Goal: Task Accomplishment & Management: Complete application form

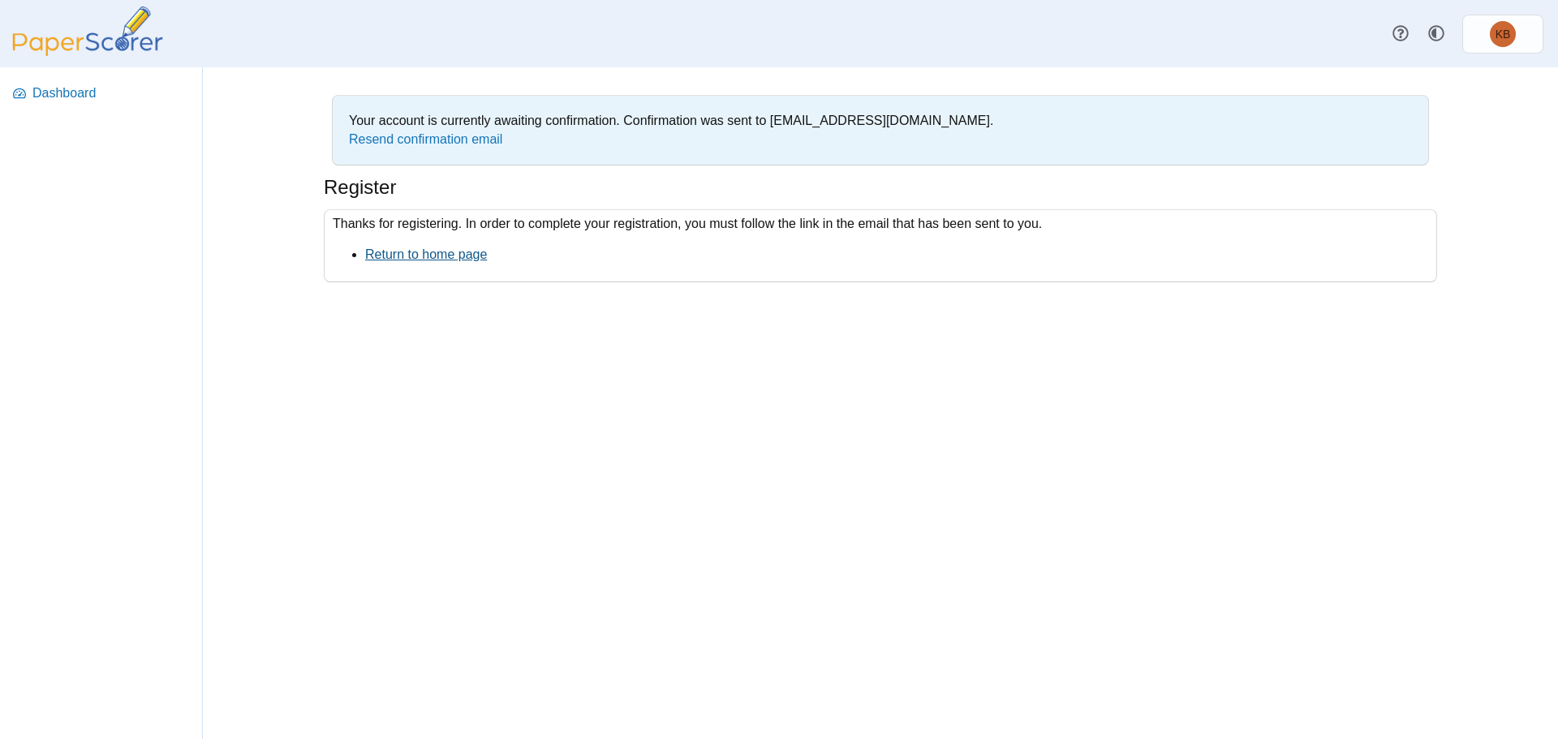
click at [459, 256] on link "Return to home page" at bounding box center [426, 255] width 122 height 14
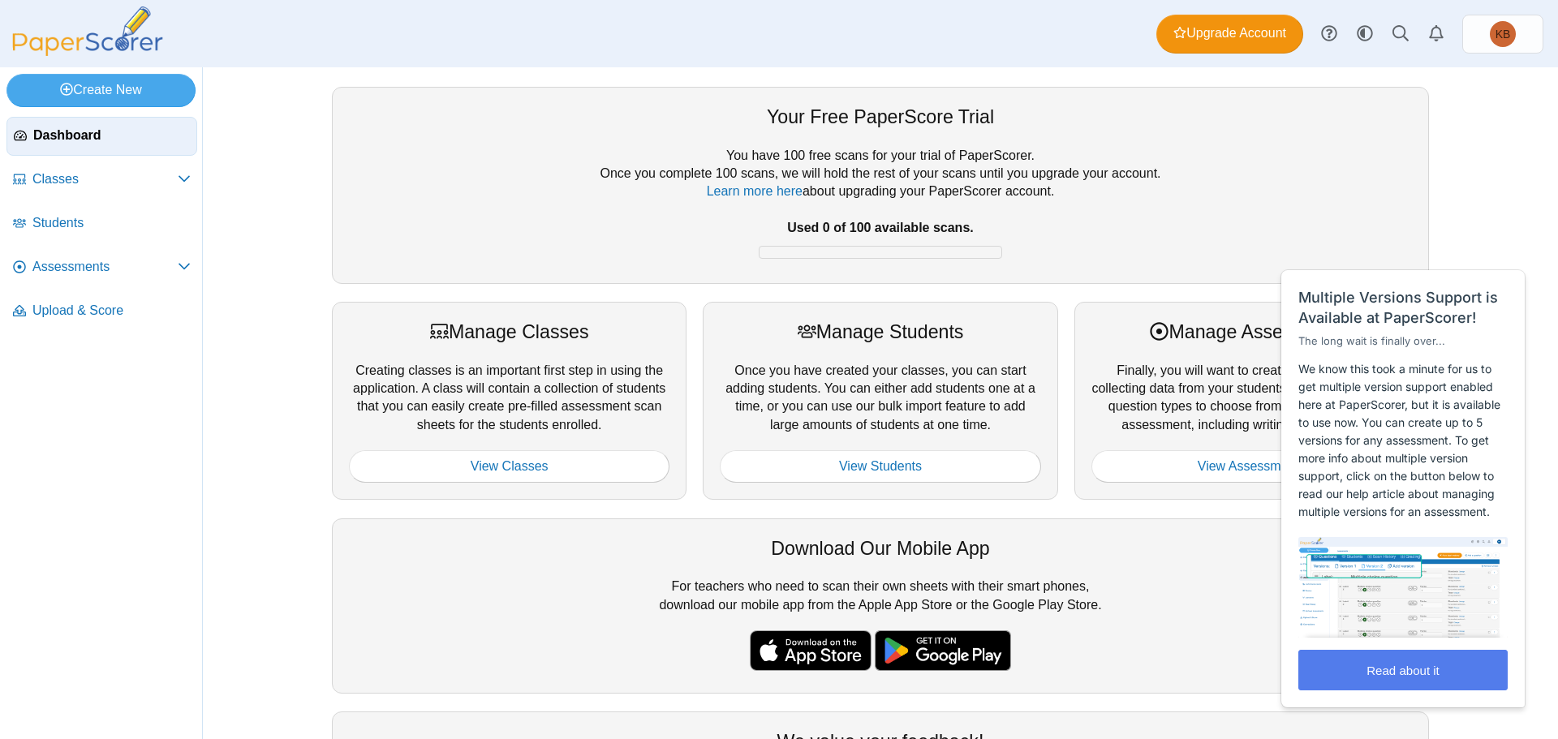
click at [905, 161] on div "You have 100 free scans for your trial of PaperScorer. Once you complete 100 sc…" at bounding box center [880, 207] width 1063 height 120
click at [1504, 252] on span "Close" at bounding box center [1493, 252] width 27 height 12
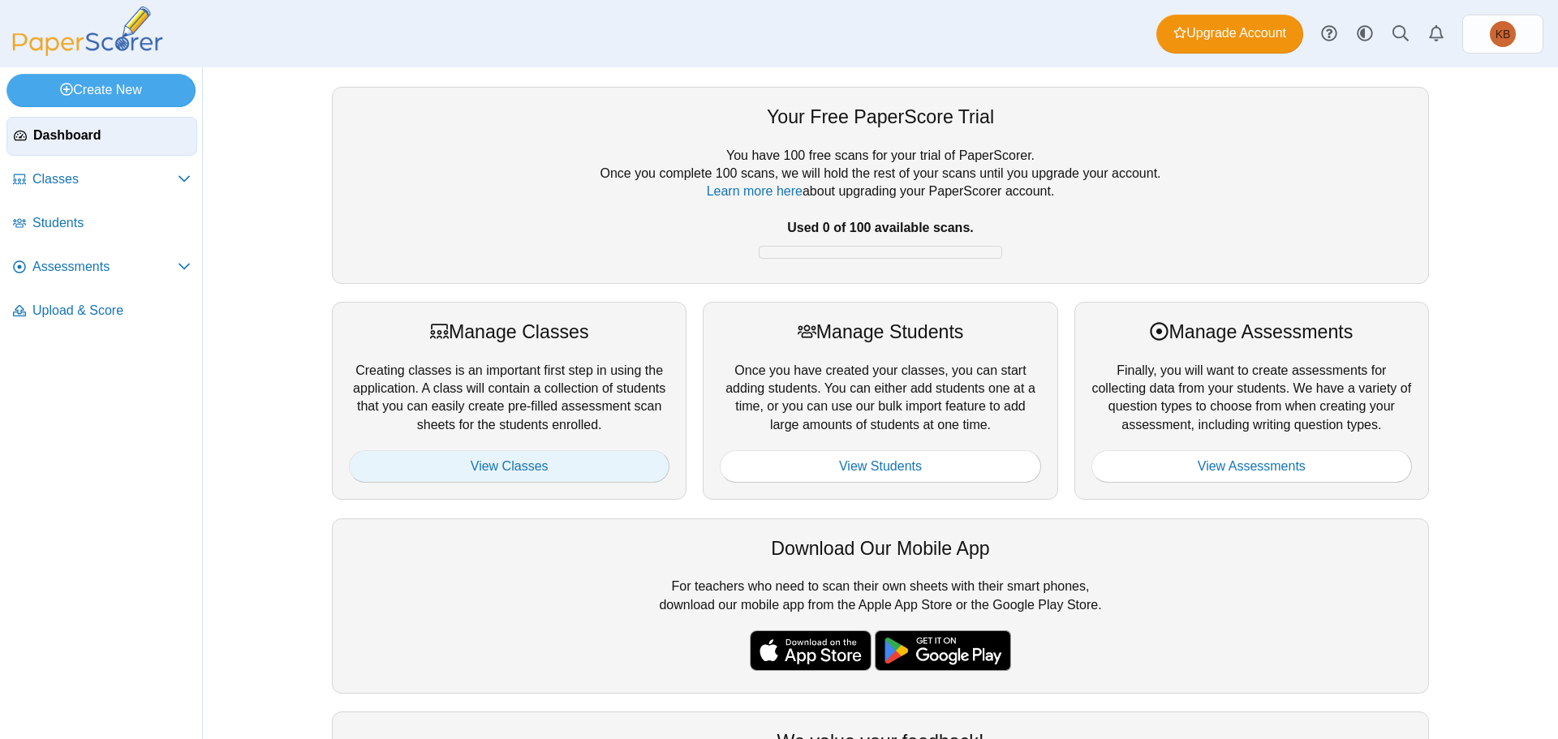
click at [515, 459] on link "View Classes" at bounding box center [509, 466] width 321 height 32
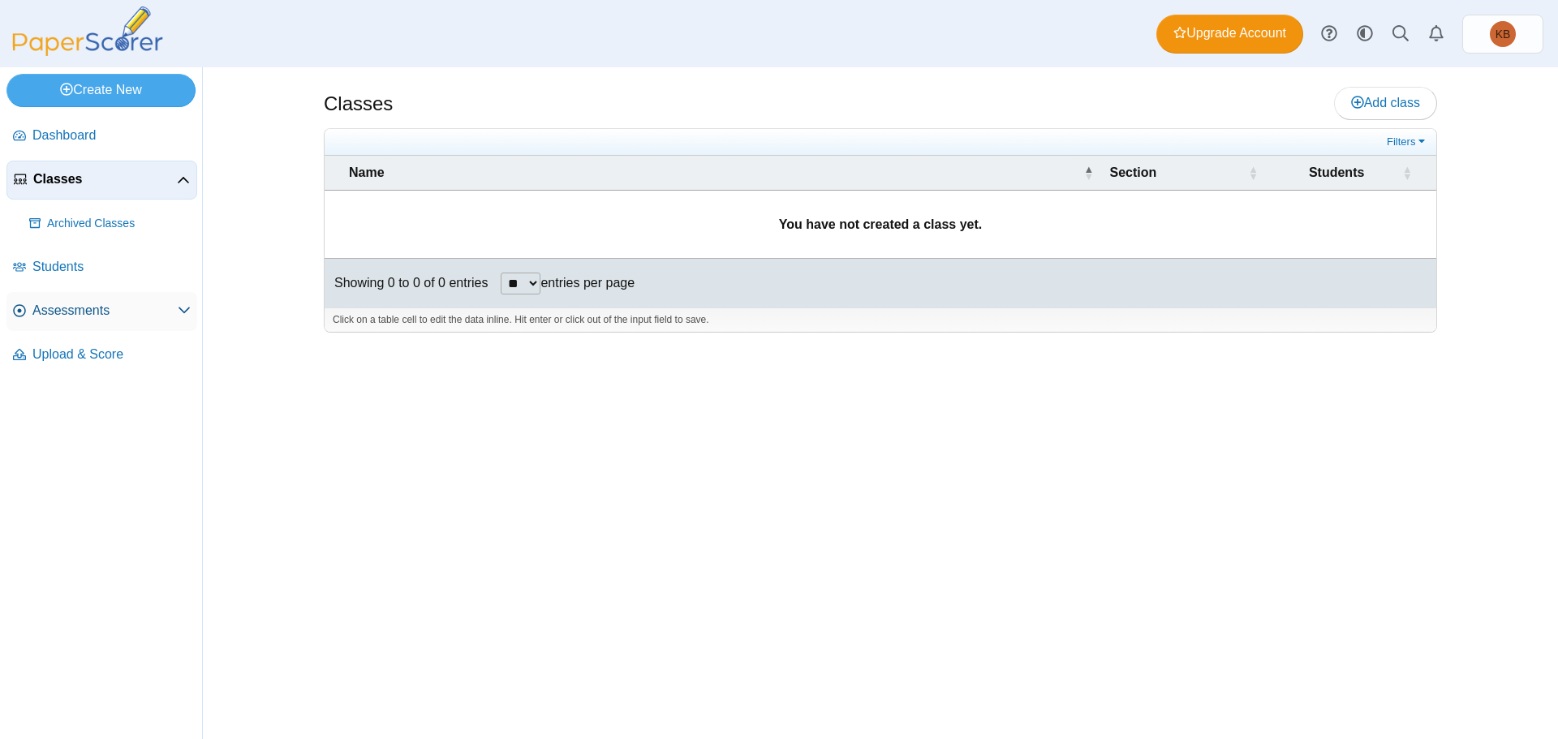
click at [75, 308] on span "Assessments" at bounding box center [104, 311] width 145 height 18
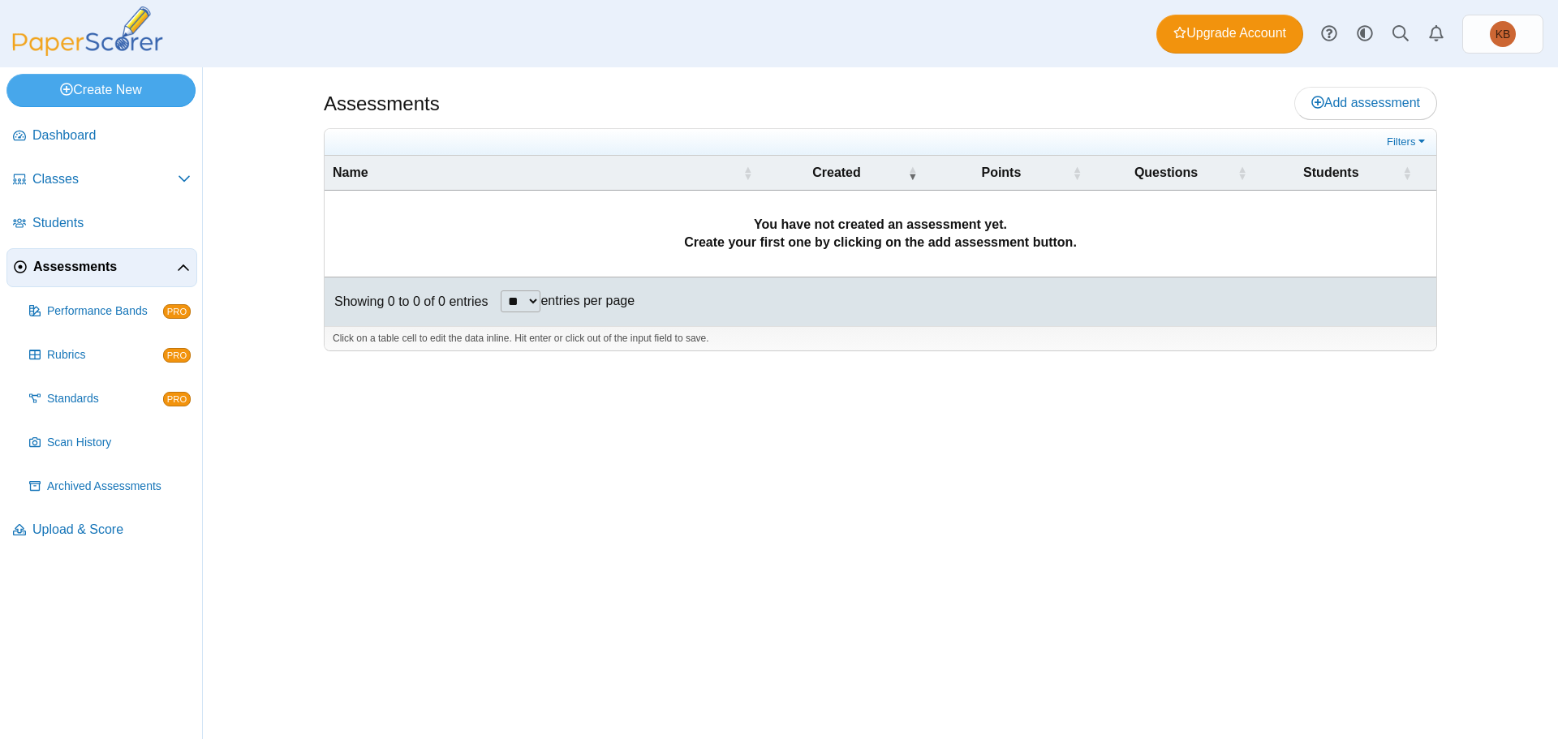
click at [106, 262] on span "Assessments" at bounding box center [105, 267] width 144 height 18
click at [1362, 101] on span "Add assessment" at bounding box center [1366, 103] width 109 height 14
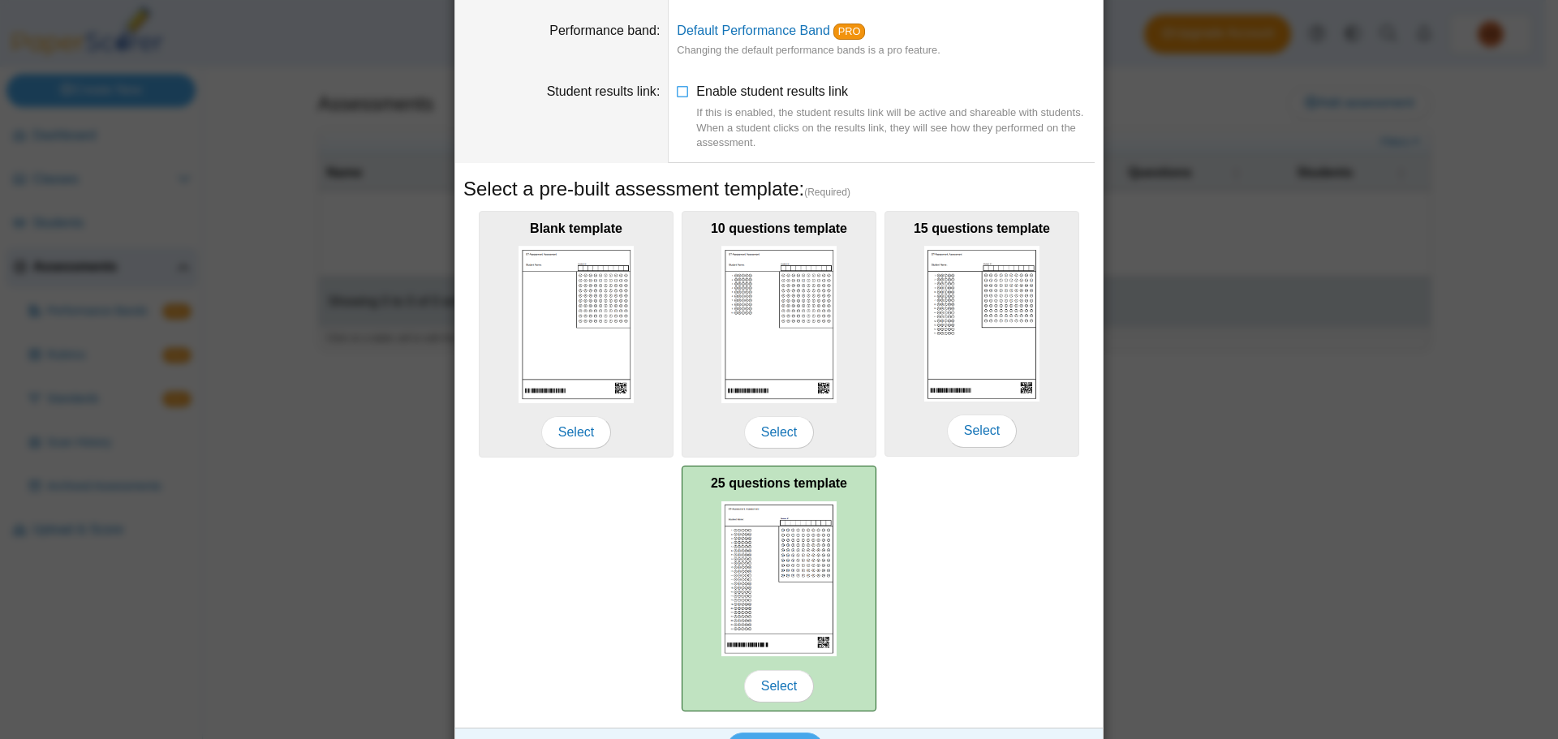
scroll to position [159, 0]
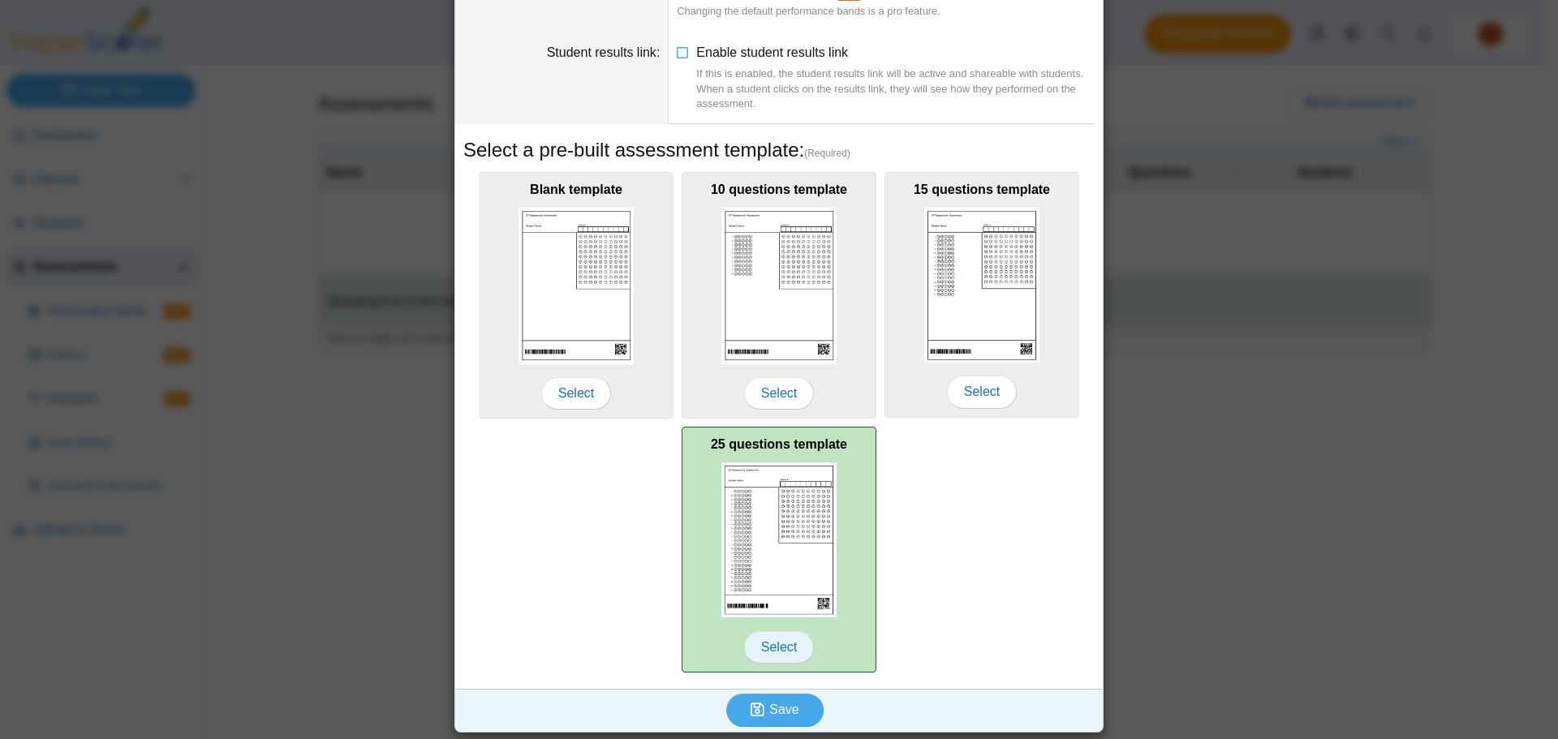
click at [769, 644] on span "Select" at bounding box center [779, 647] width 70 height 32
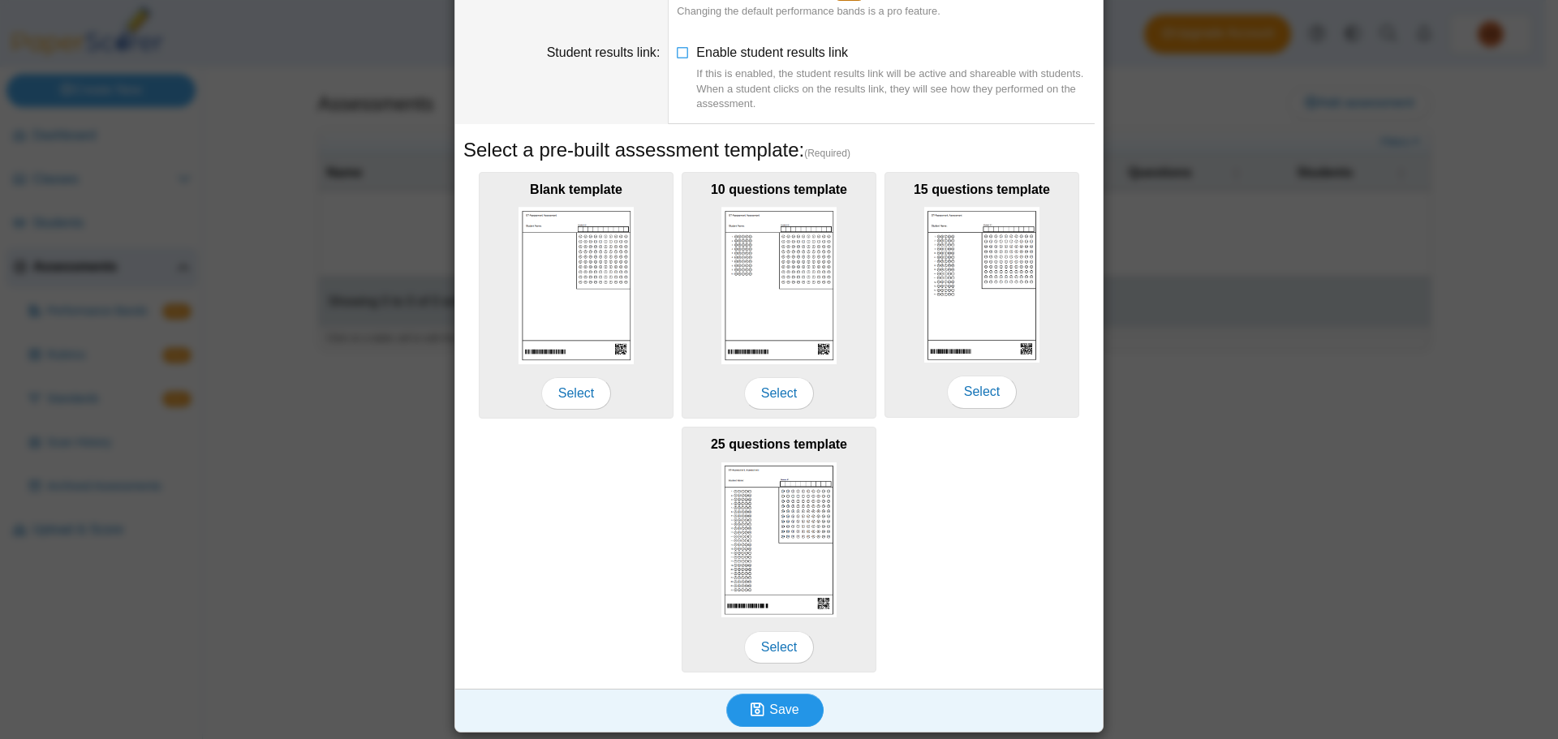
click at [781, 709] on span "Save" at bounding box center [783, 710] width 29 height 14
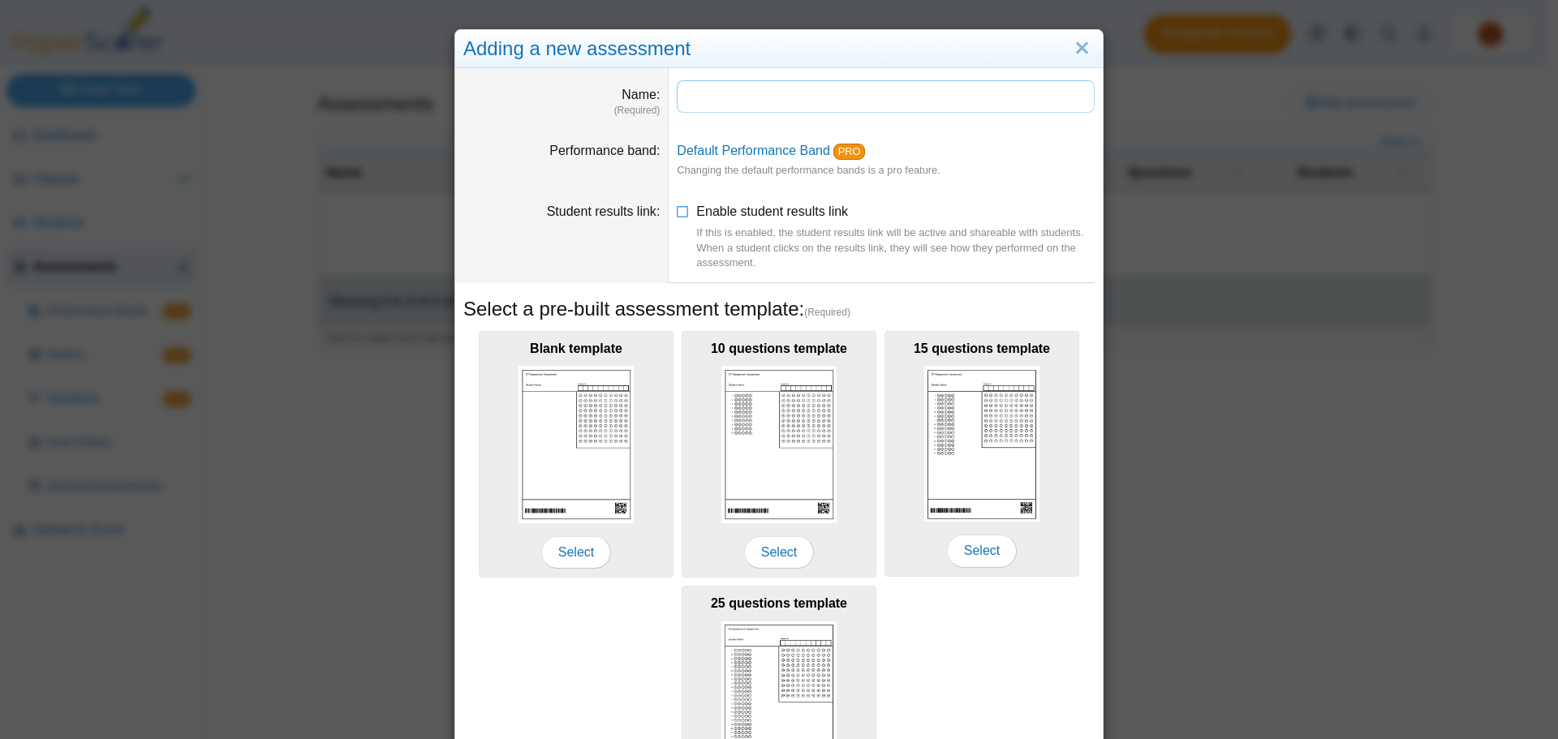
click at [767, 93] on input "Name" at bounding box center [886, 96] width 418 height 32
click at [748, 96] on input "Name" at bounding box center [886, 96] width 418 height 32
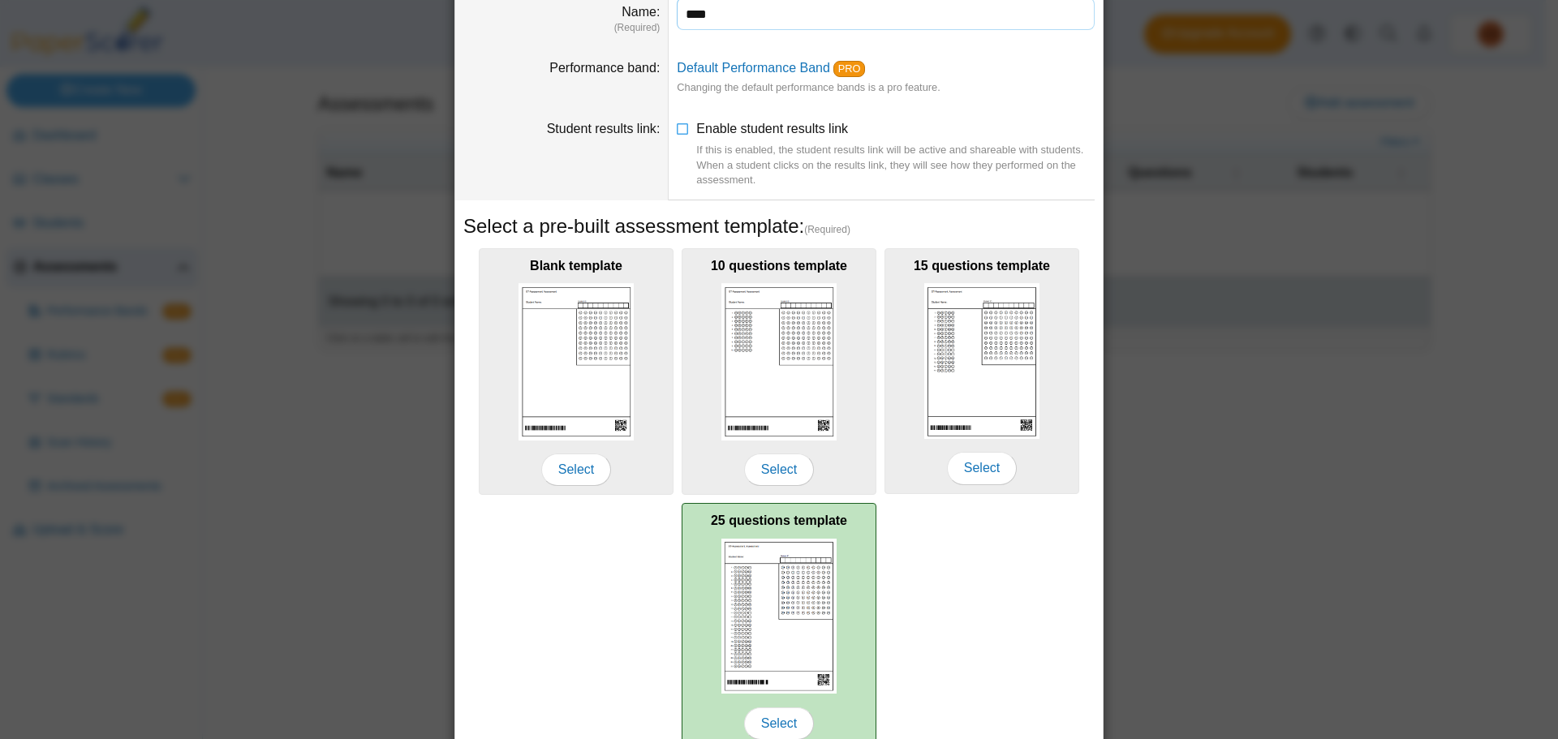
scroll to position [159, 0]
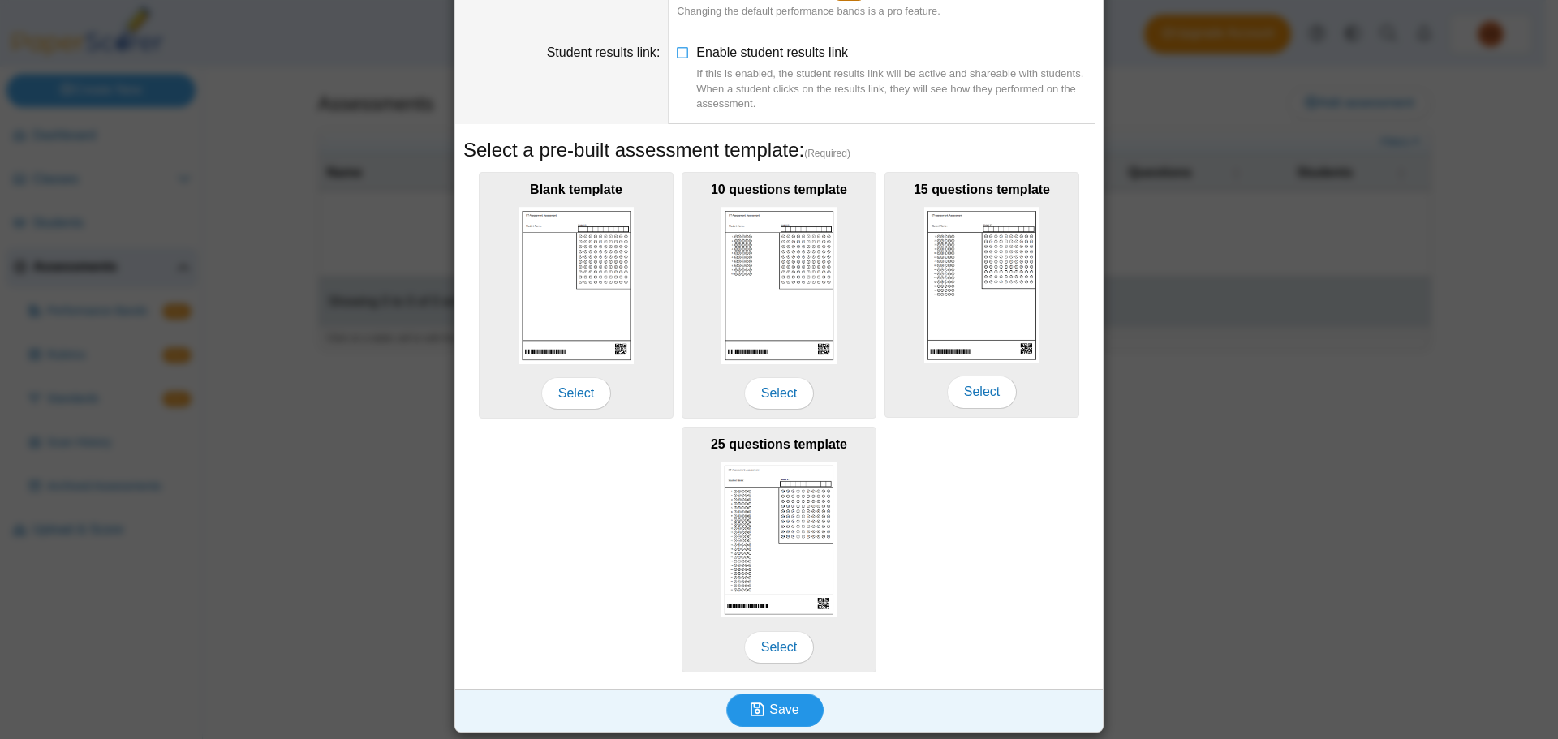
type input "****"
click at [793, 711] on button "Save" at bounding box center [774, 710] width 97 height 32
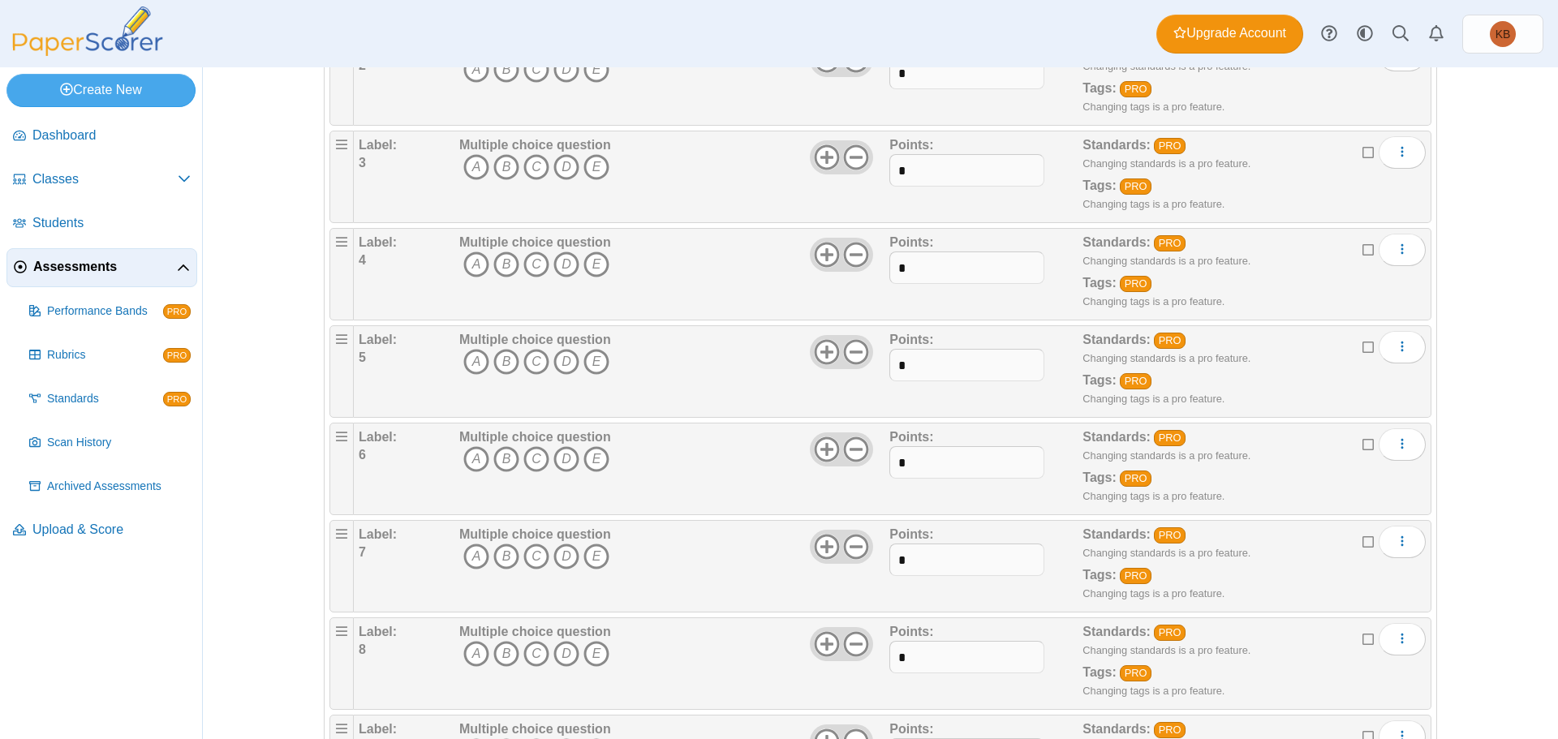
scroll to position [162, 0]
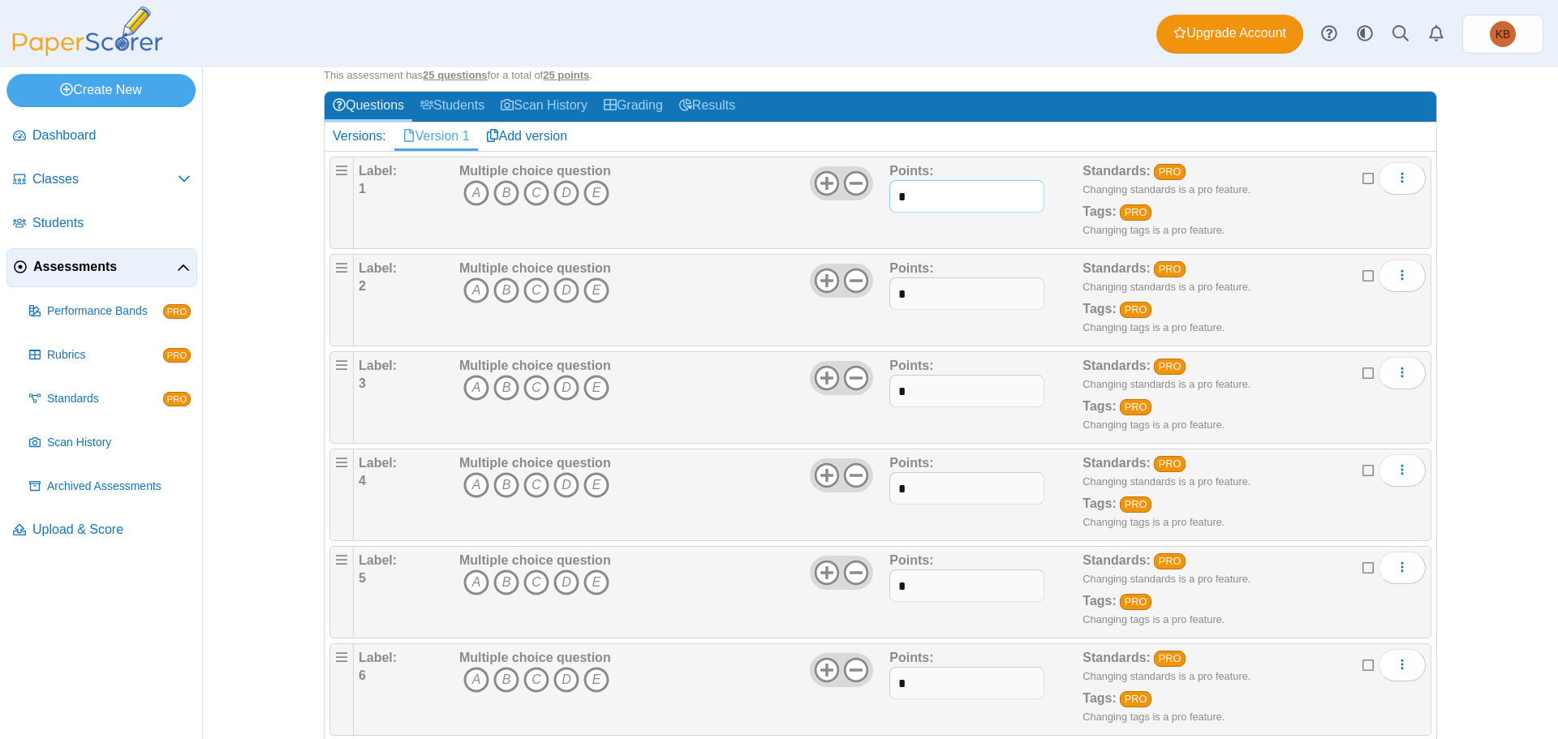
click at [963, 204] on input "*" at bounding box center [967, 196] width 154 height 32
click at [1473, 230] on div "Adding or removing a question, will render already printed testing sheets inval…" at bounding box center [880, 241] width 1217 height 672
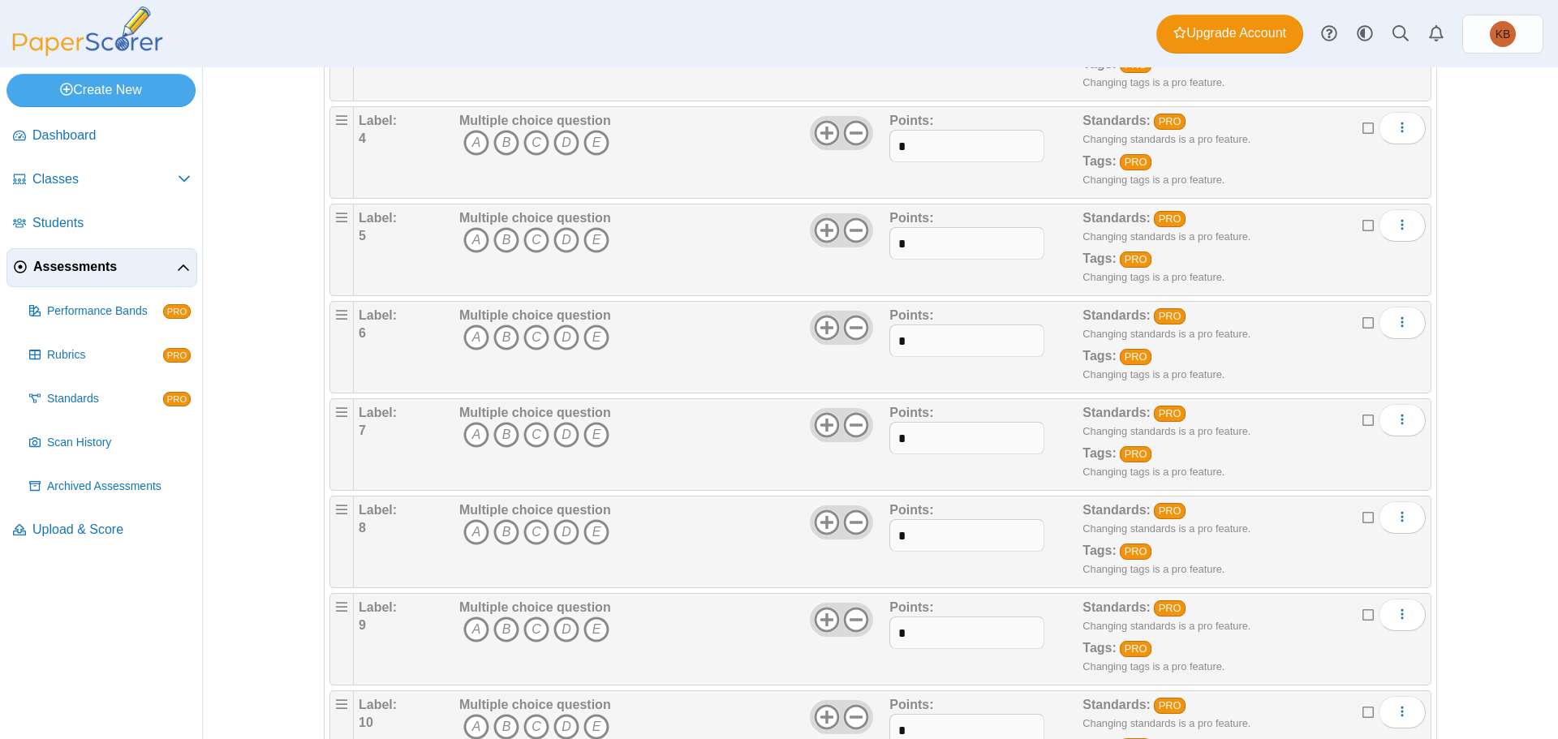
scroll to position [0, 0]
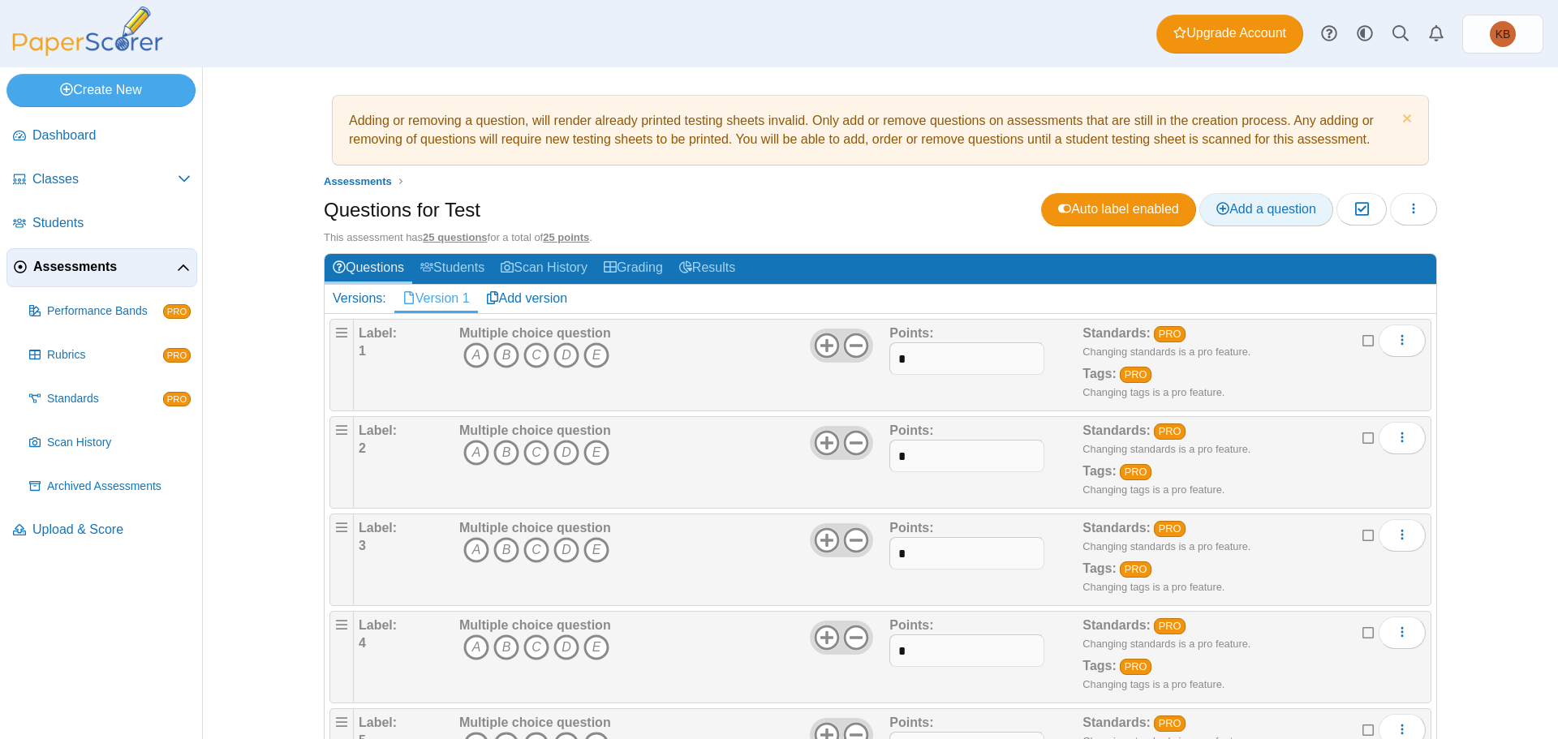
click at [1271, 206] on span "Add a question" at bounding box center [1267, 209] width 100 height 14
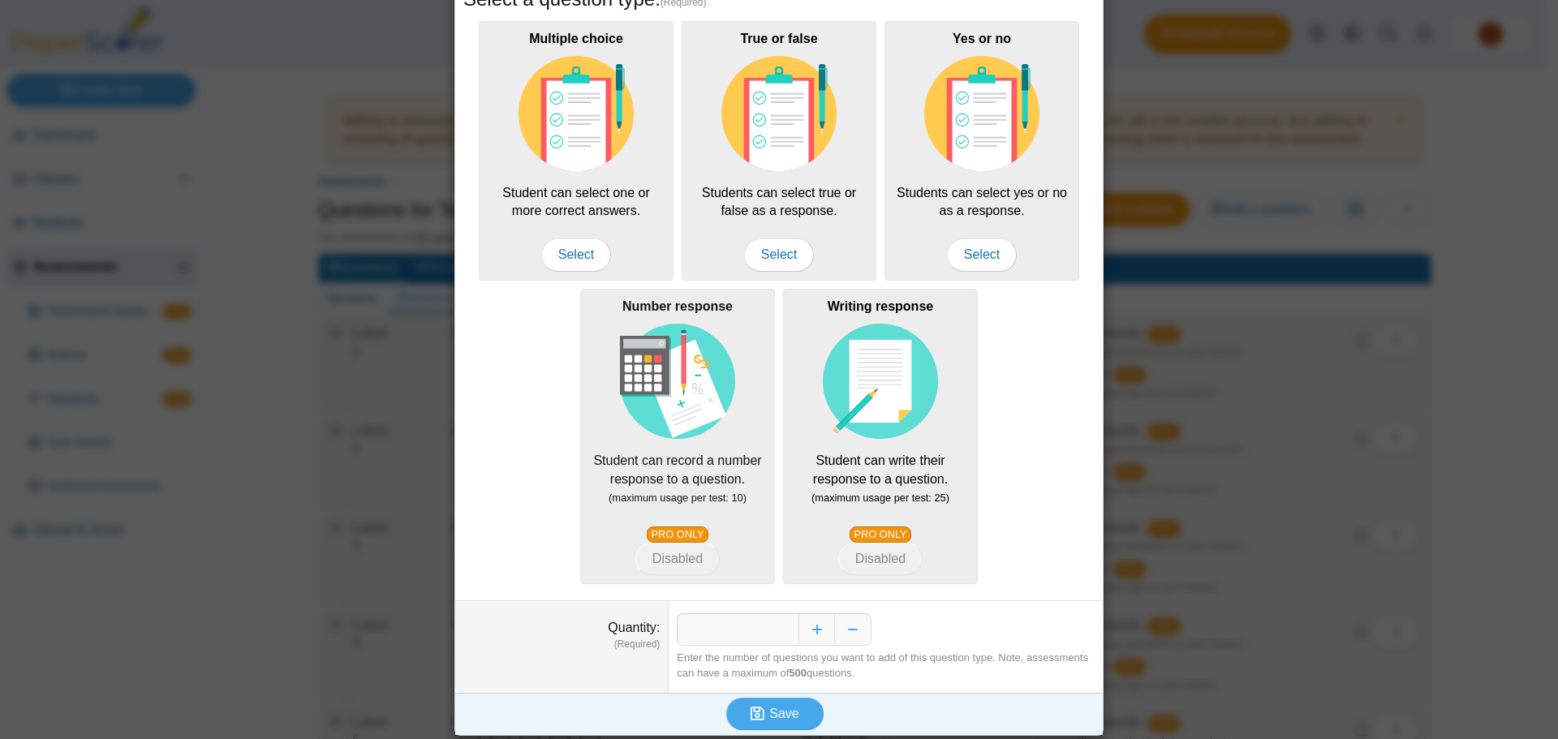
scroll to position [175, 0]
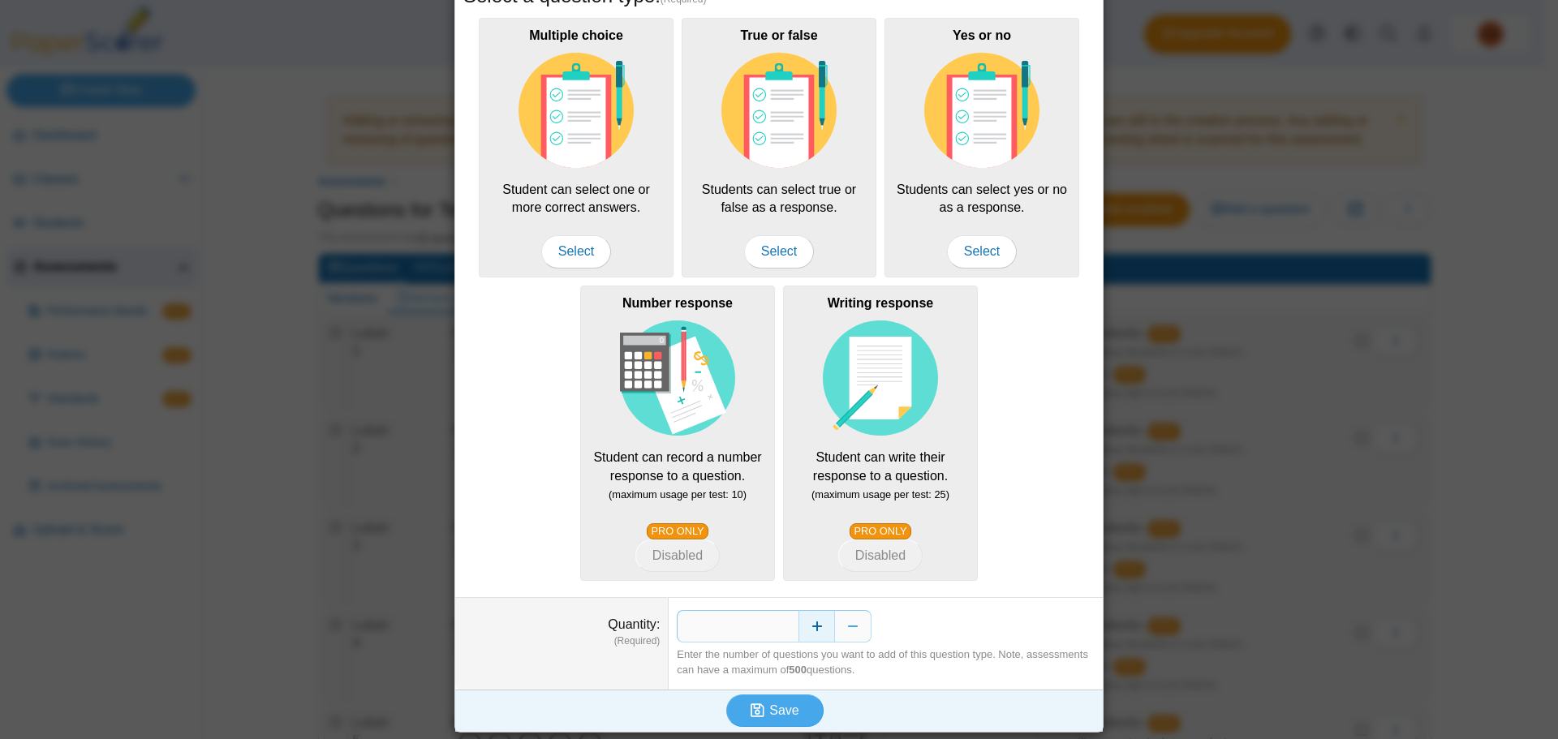
click at [809, 619] on button "Increase" at bounding box center [817, 626] width 37 height 32
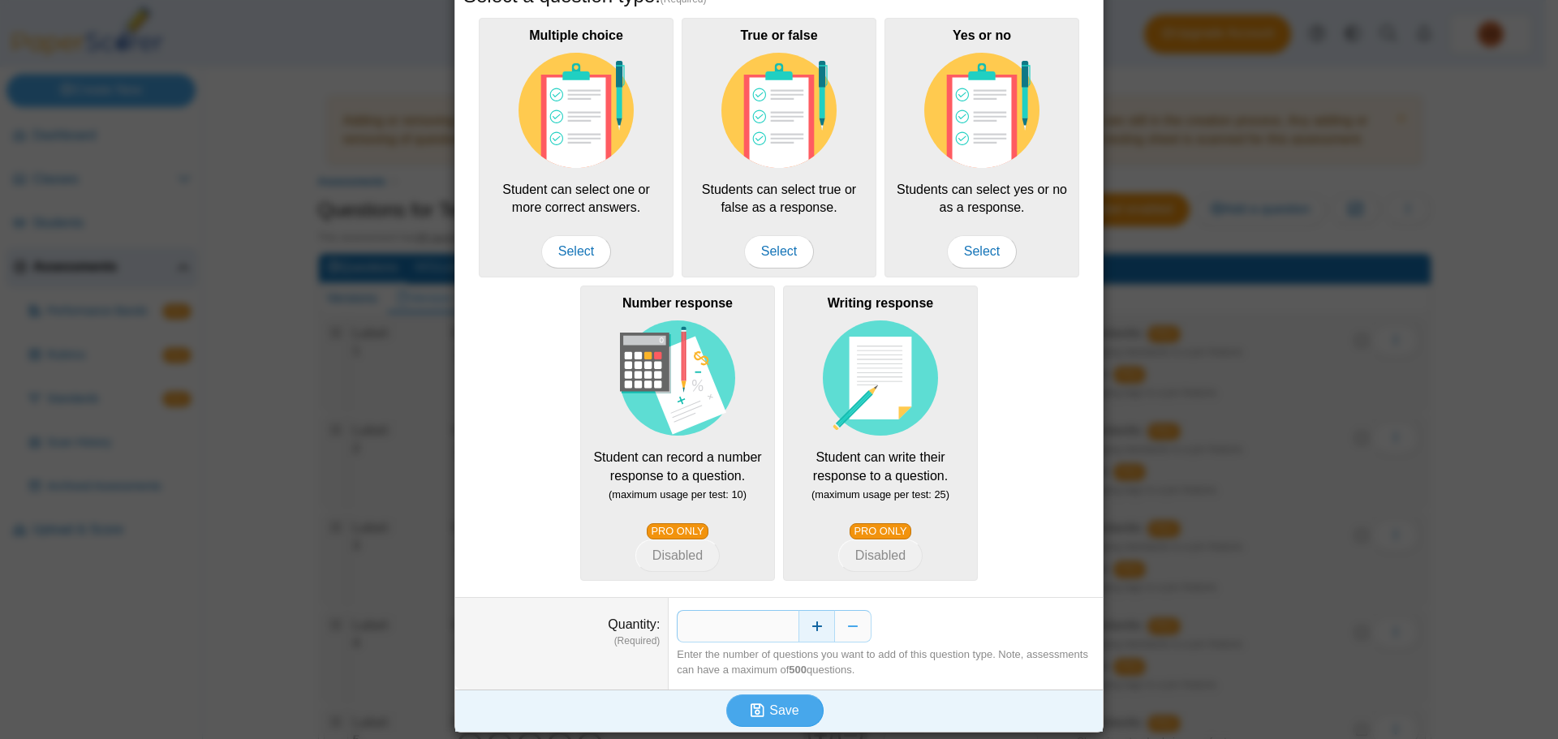
click at [809, 619] on button "Increase" at bounding box center [817, 626] width 37 height 32
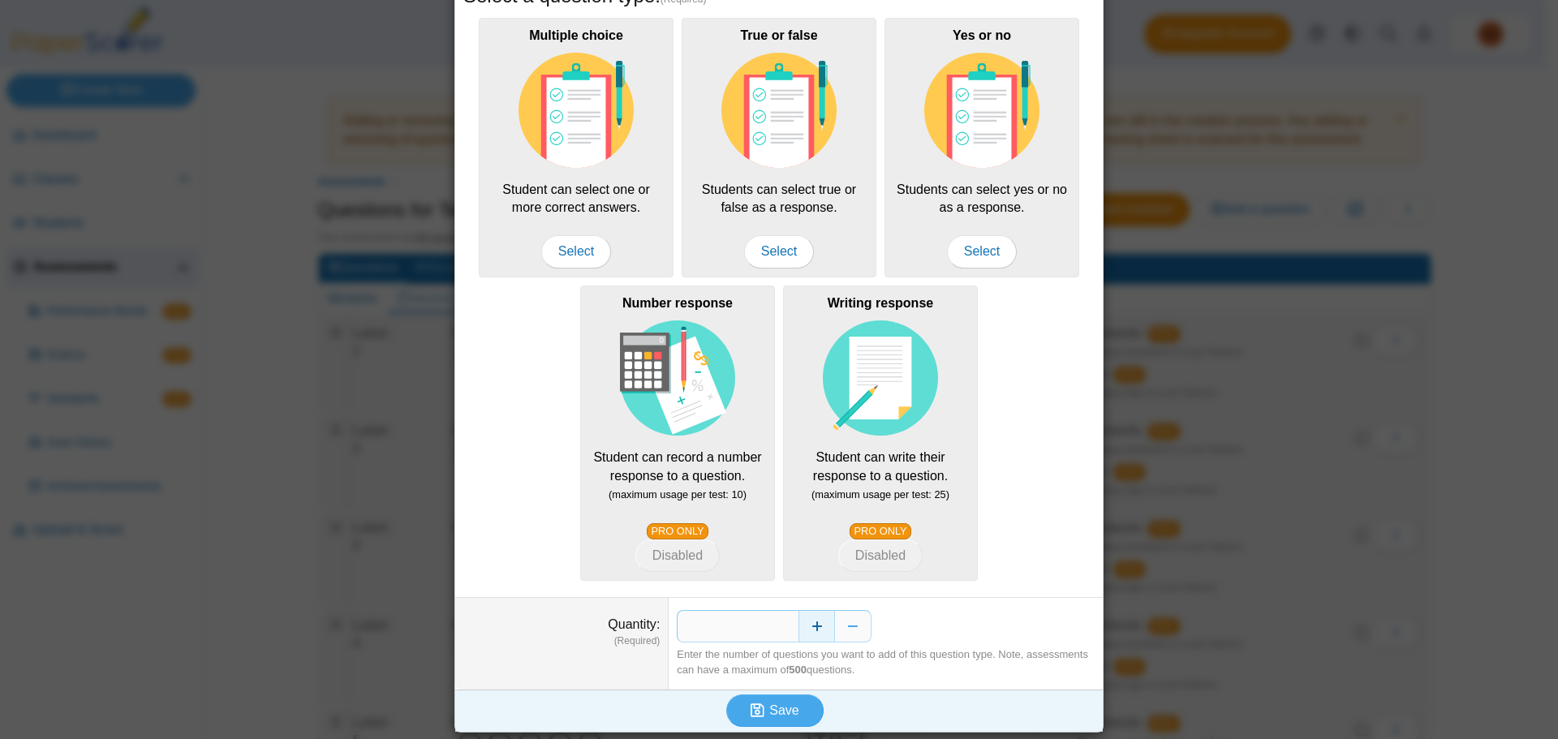
click at [809, 619] on button "Increase" at bounding box center [817, 626] width 37 height 32
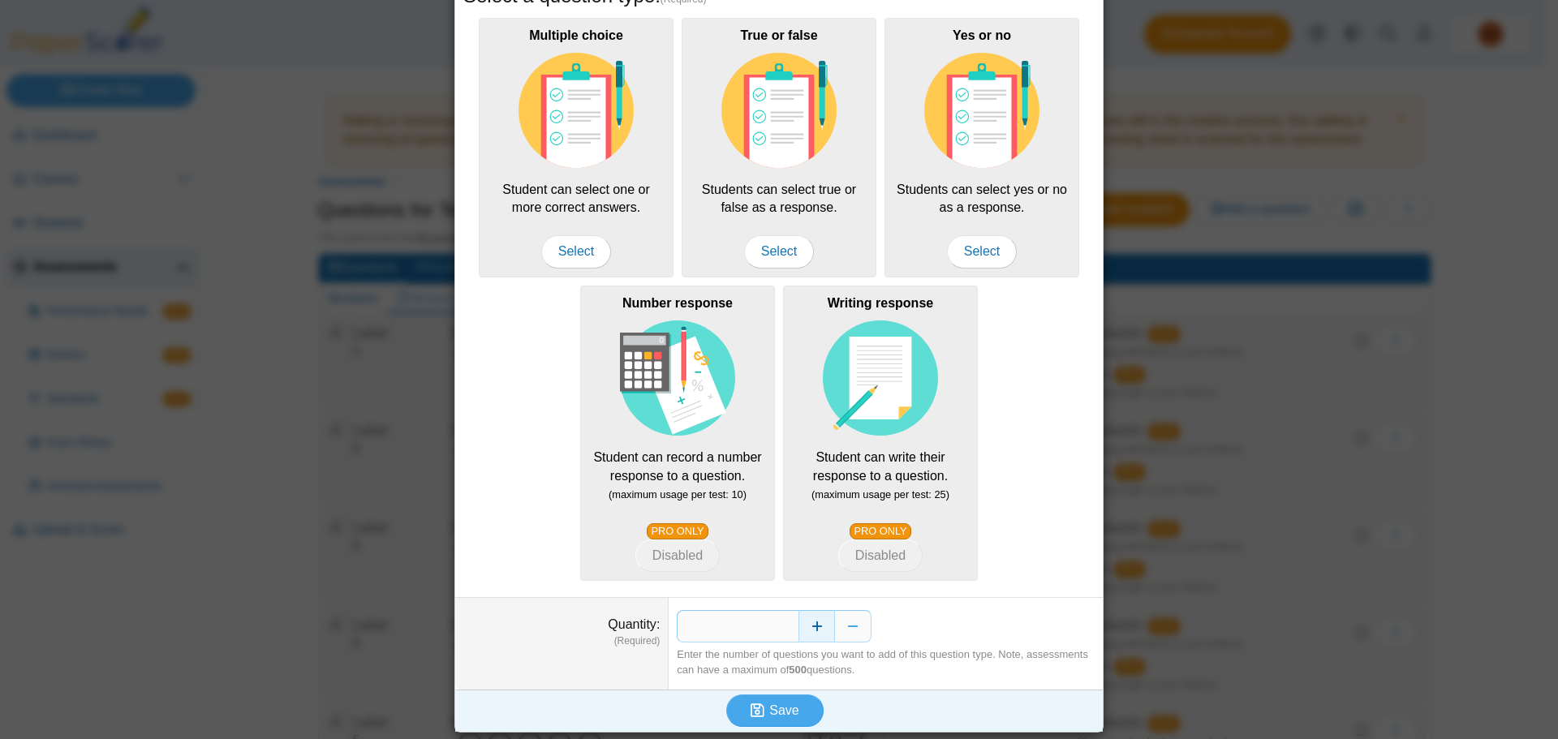
click at [809, 619] on button "Increase" at bounding box center [817, 626] width 37 height 32
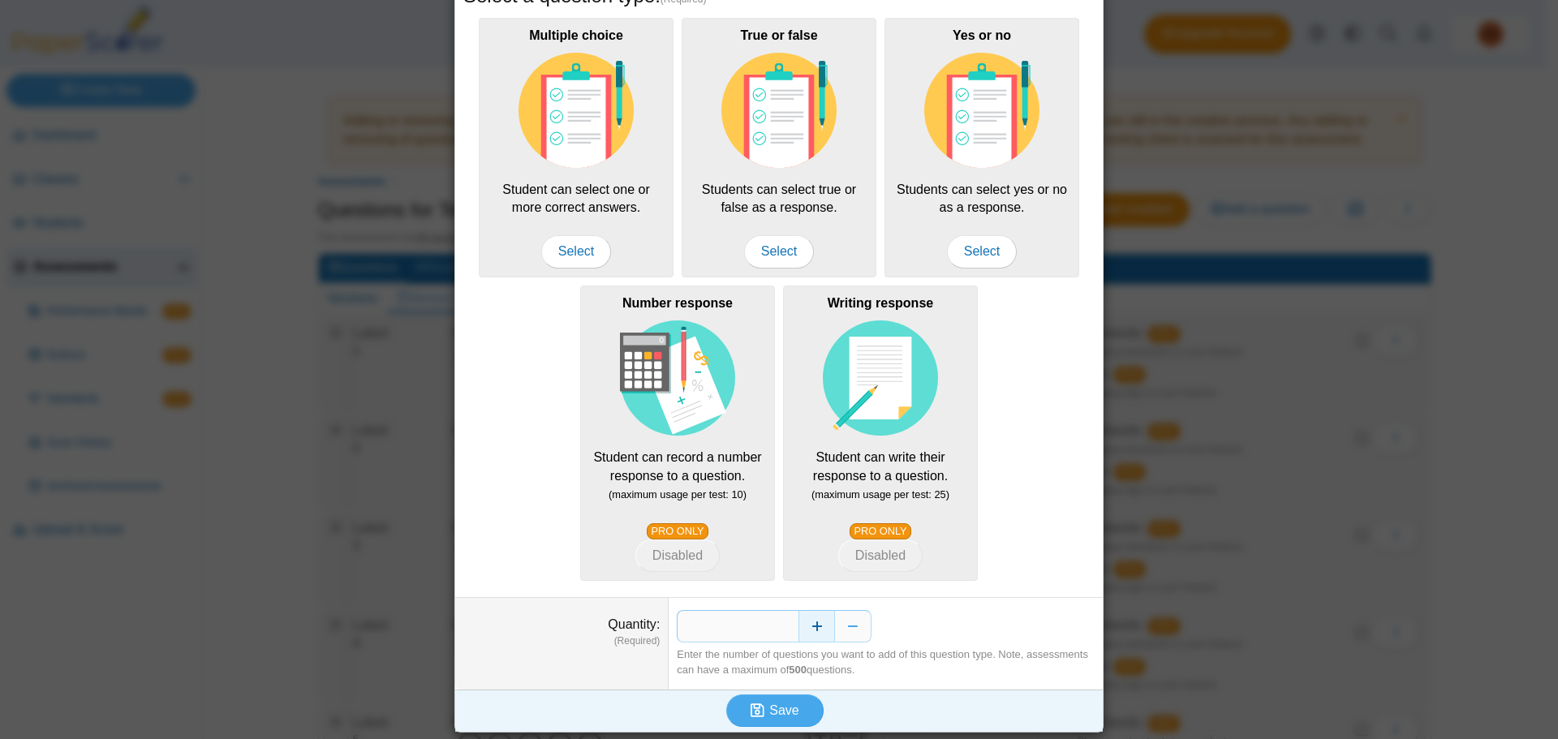
click at [809, 619] on button "Increase" at bounding box center [817, 626] width 37 height 32
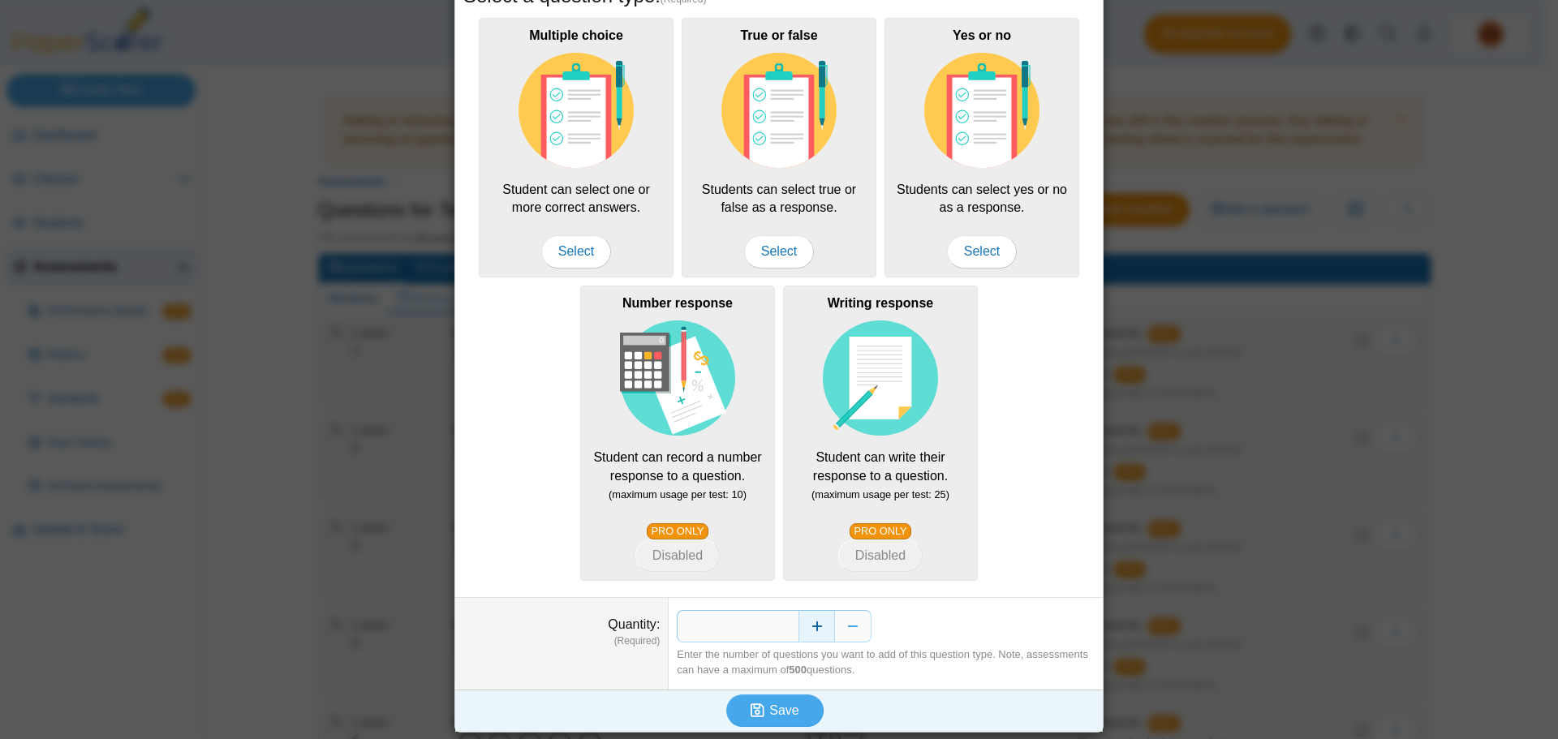
click at [809, 619] on button "Increase" at bounding box center [817, 626] width 37 height 32
type input "**"
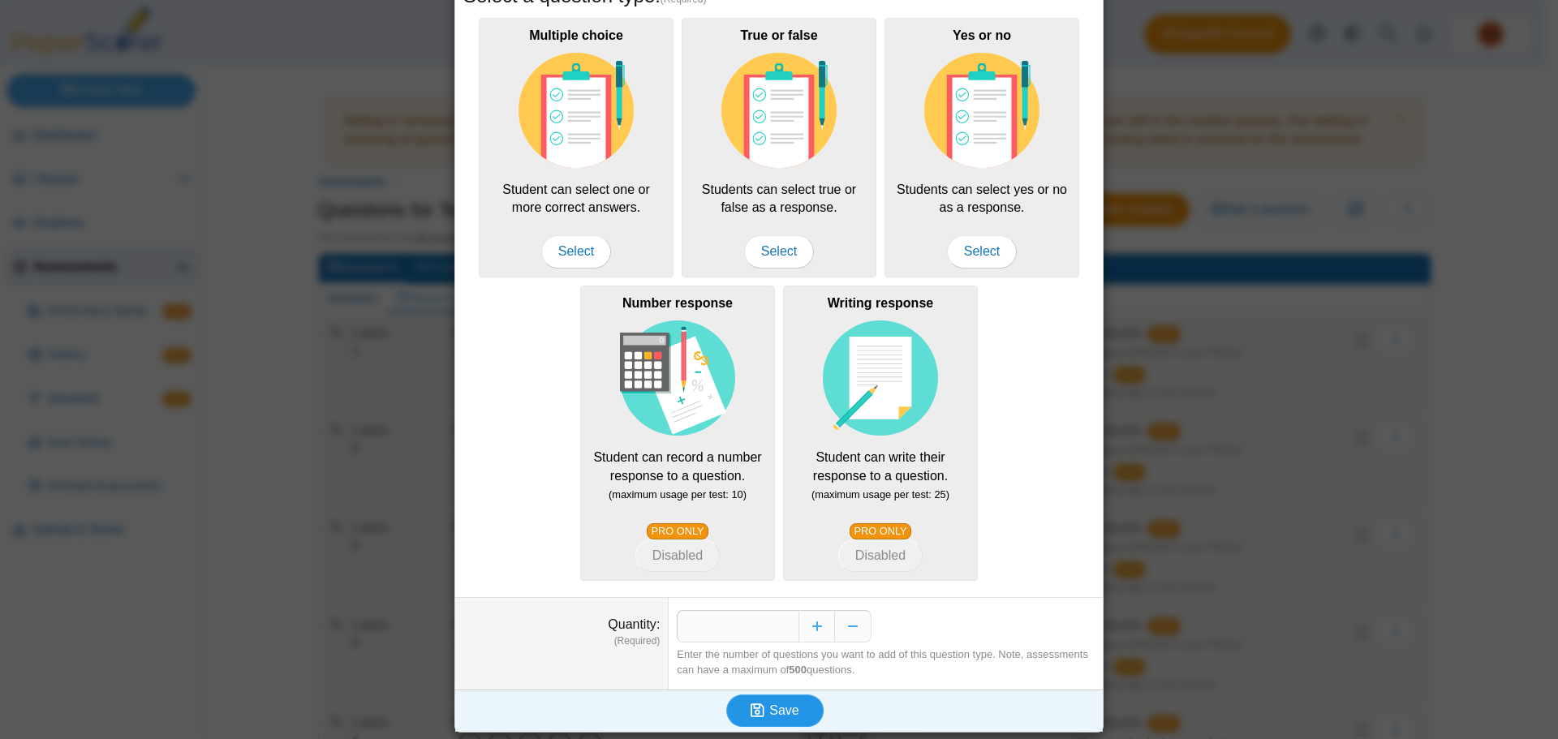
click at [769, 710] on span "Save" at bounding box center [783, 711] width 29 height 14
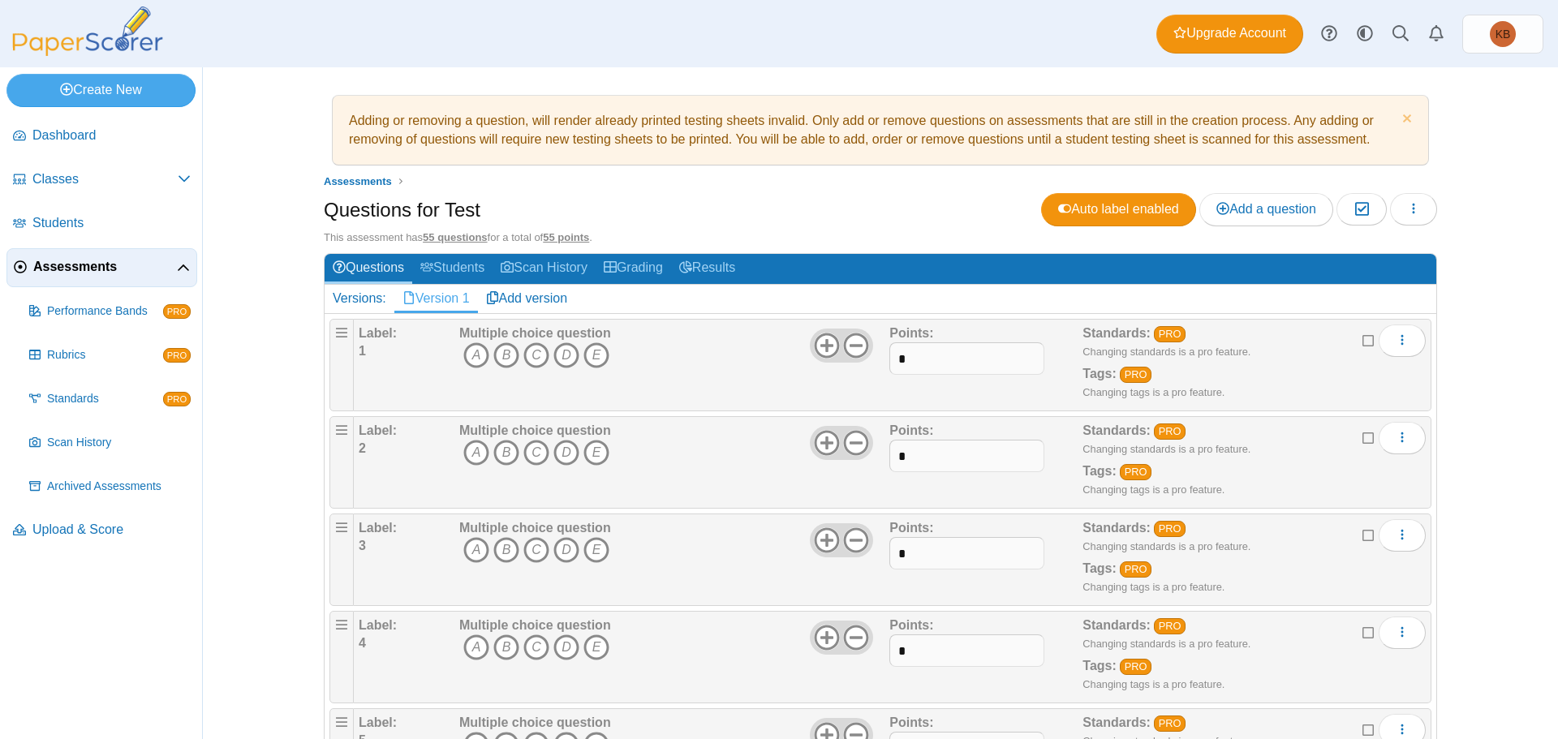
drag, startPoint x: 518, startPoint y: 327, endPoint x: 552, endPoint y: 330, distance: 34.2
click at [519, 327] on b "Multiple choice question" at bounding box center [535, 333] width 152 height 14
click at [1399, 338] on icon "More options" at bounding box center [1402, 340] width 13 height 13
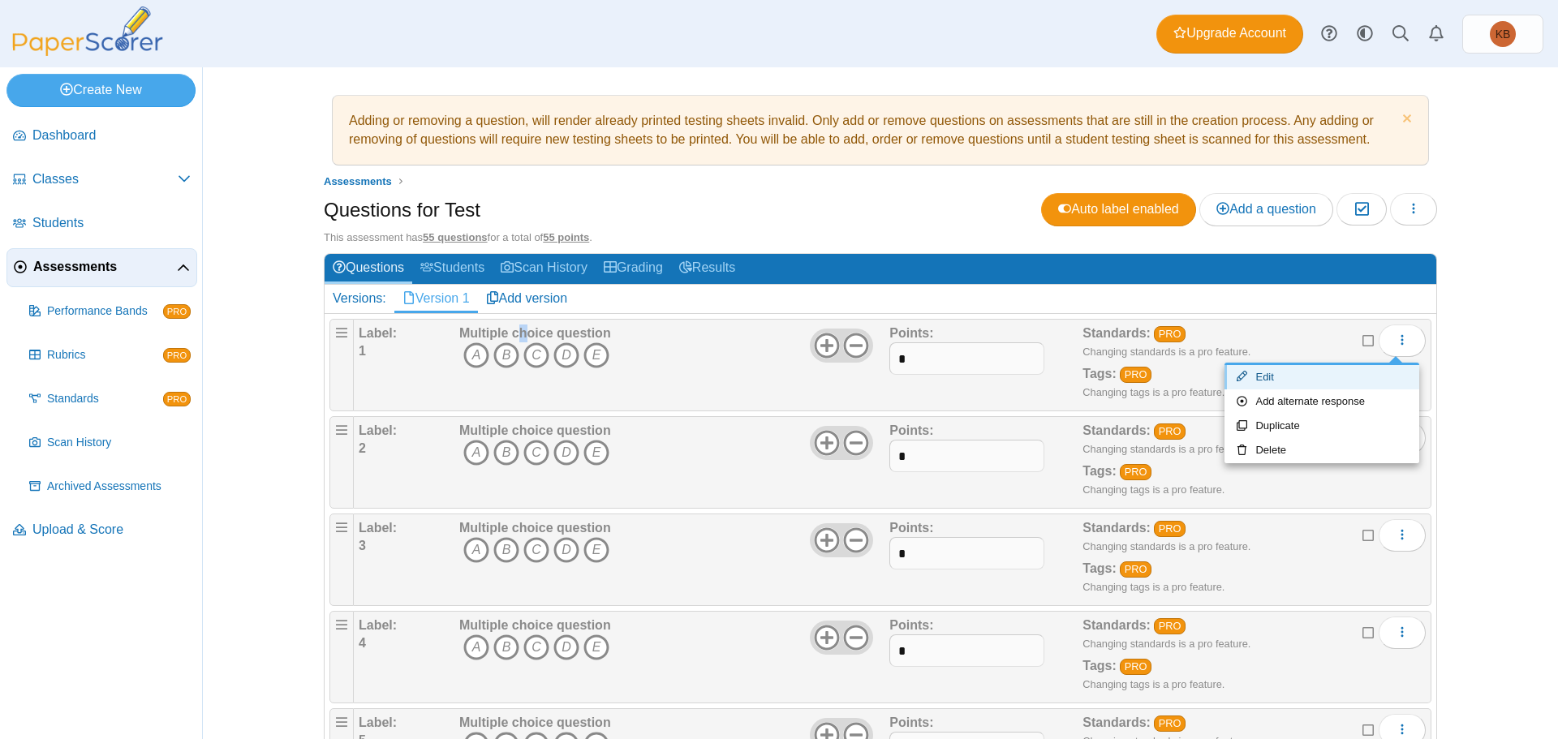
click at [1338, 381] on link "Edit" at bounding box center [1322, 377] width 195 height 24
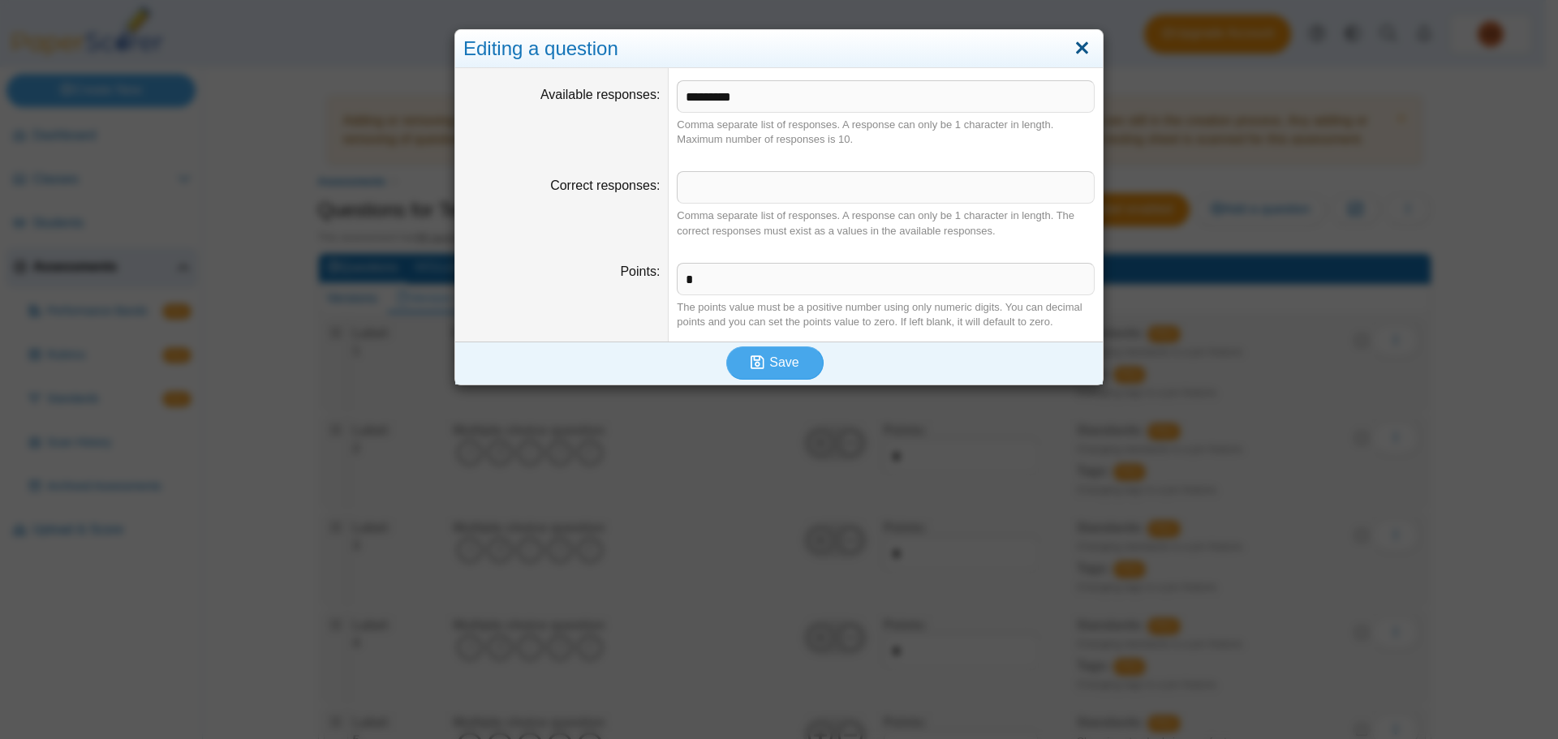
click at [1079, 55] on link "Close" at bounding box center [1082, 49] width 25 height 28
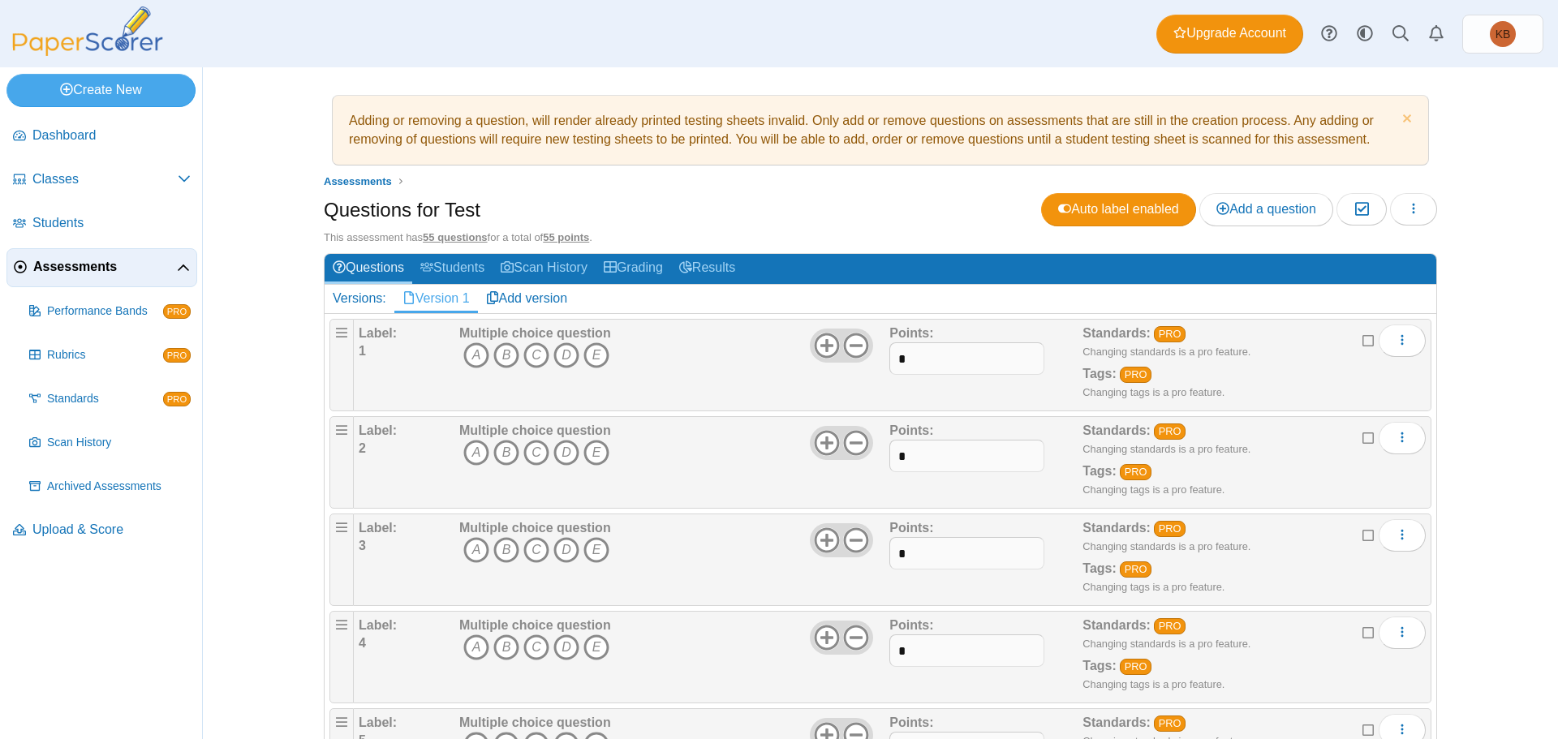
click at [359, 344] on b "1" at bounding box center [362, 351] width 7 height 14
click at [366, 338] on b "Label:" at bounding box center [378, 333] width 38 height 14
click at [819, 345] on use at bounding box center [826, 345] width 25 height 25
click at [855, 347] on icon at bounding box center [856, 346] width 26 height 26
click at [1403, 339] on button "More options" at bounding box center [1402, 341] width 47 height 32
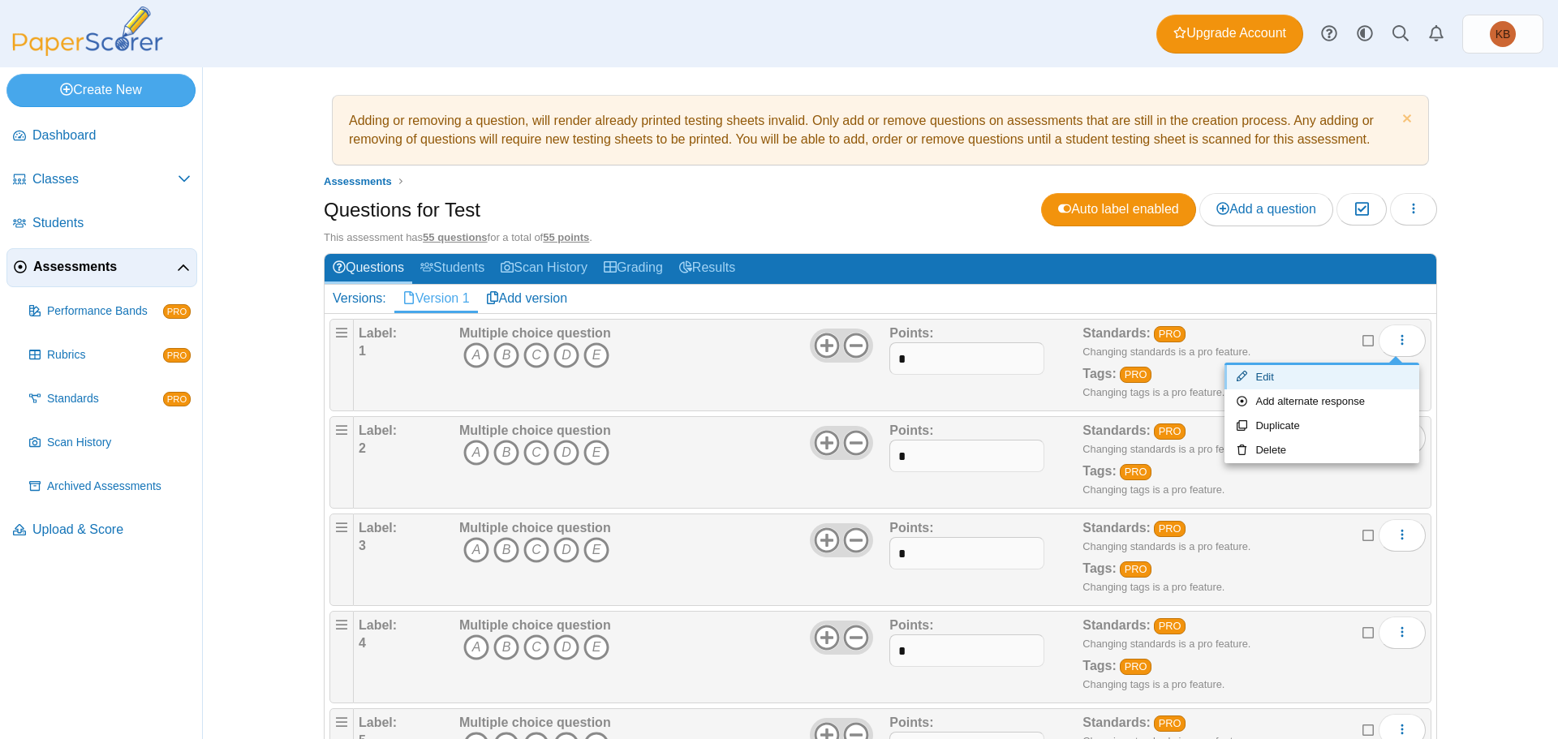
click at [1301, 380] on link "Edit" at bounding box center [1322, 377] width 195 height 24
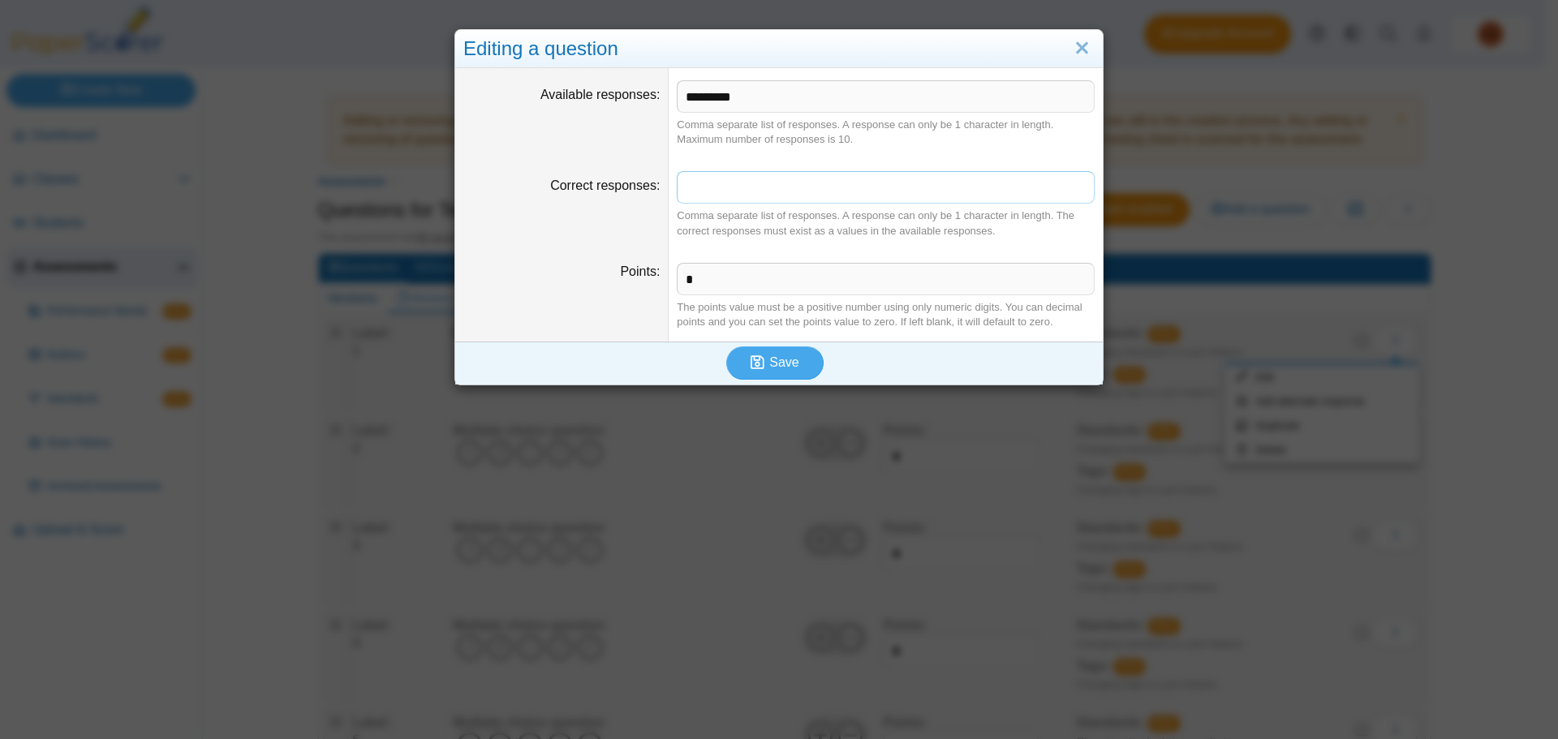
click at [704, 198] on input "Correct responses" at bounding box center [886, 187] width 418 height 32
click at [1083, 46] on link "Close" at bounding box center [1082, 49] width 25 height 28
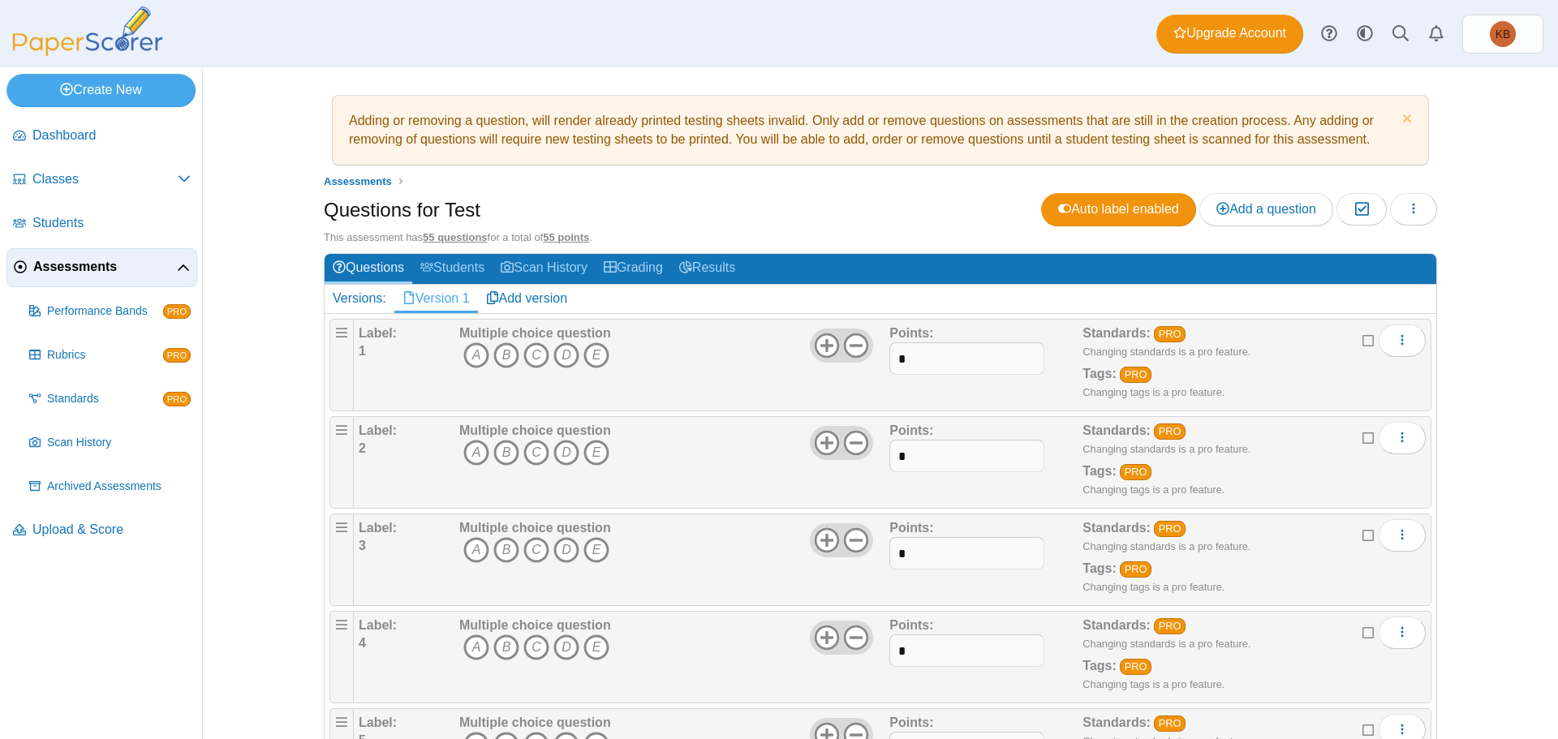
click at [362, 353] on div "Label: 1" at bounding box center [407, 365] width 97 height 81
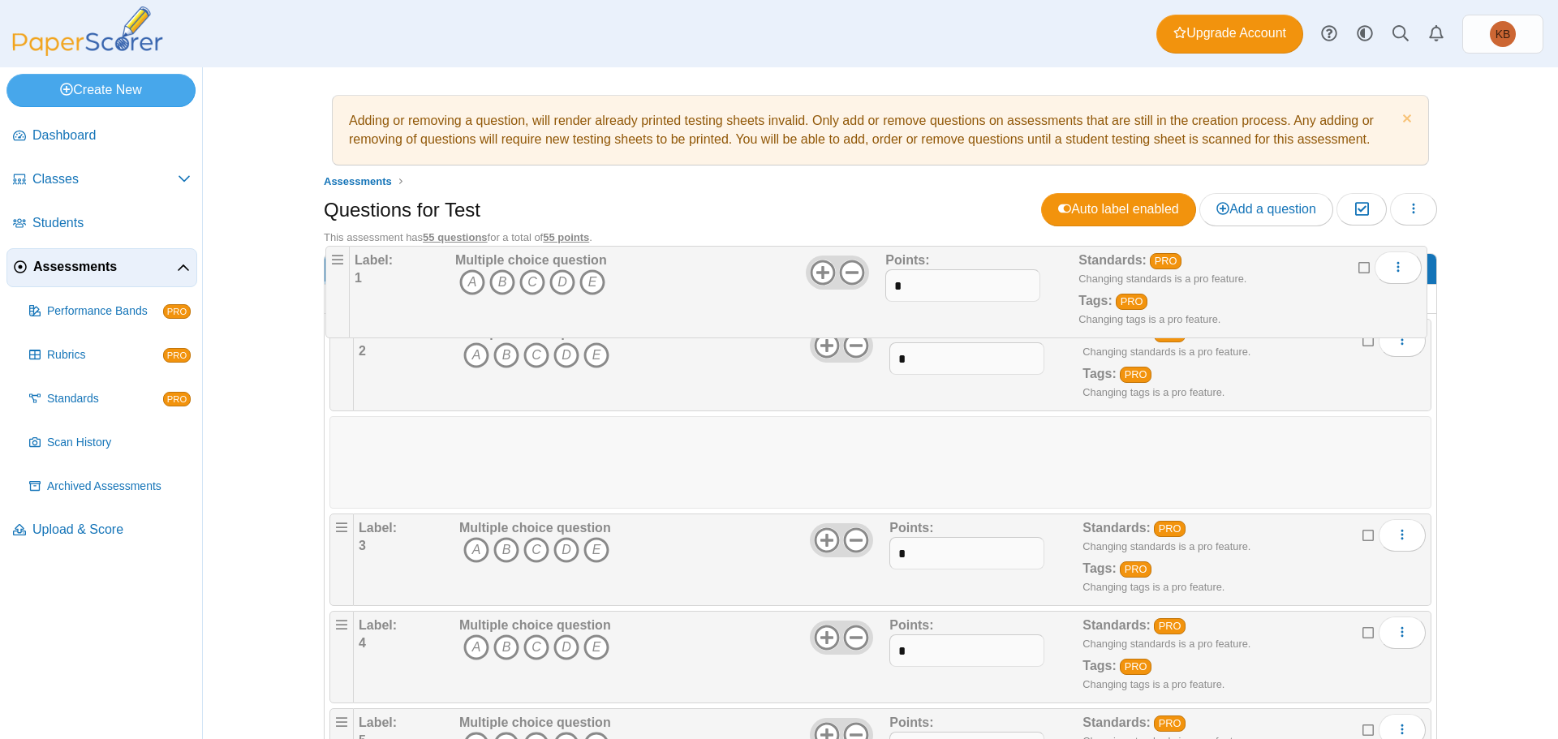
drag, startPoint x: 334, startPoint y: 331, endPoint x: 340, endPoint y: 266, distance: 65.3
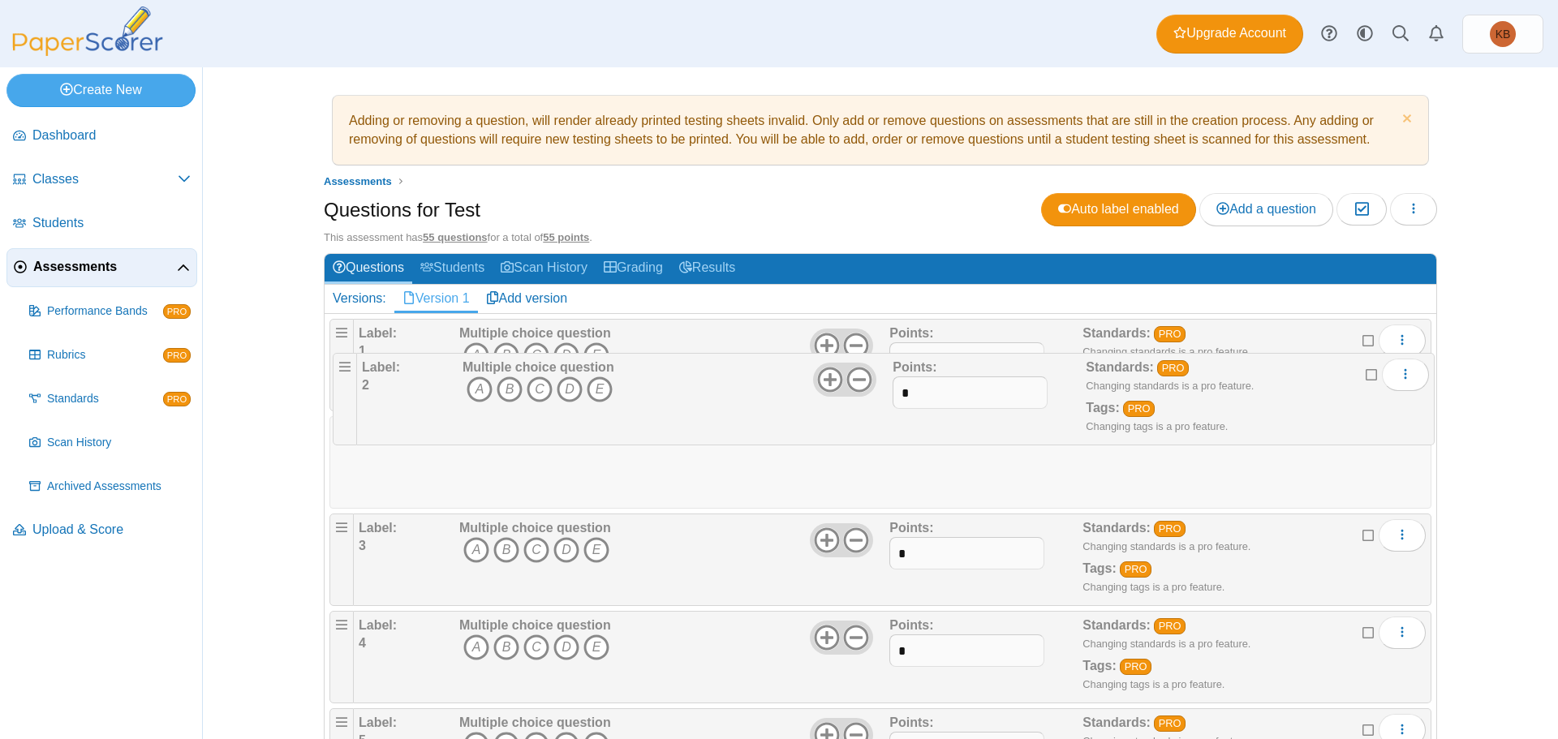
drag, startPoint x: 339, startPoint y: 441, endPoint x: 351, endPoint y: 400, distance: 42.4
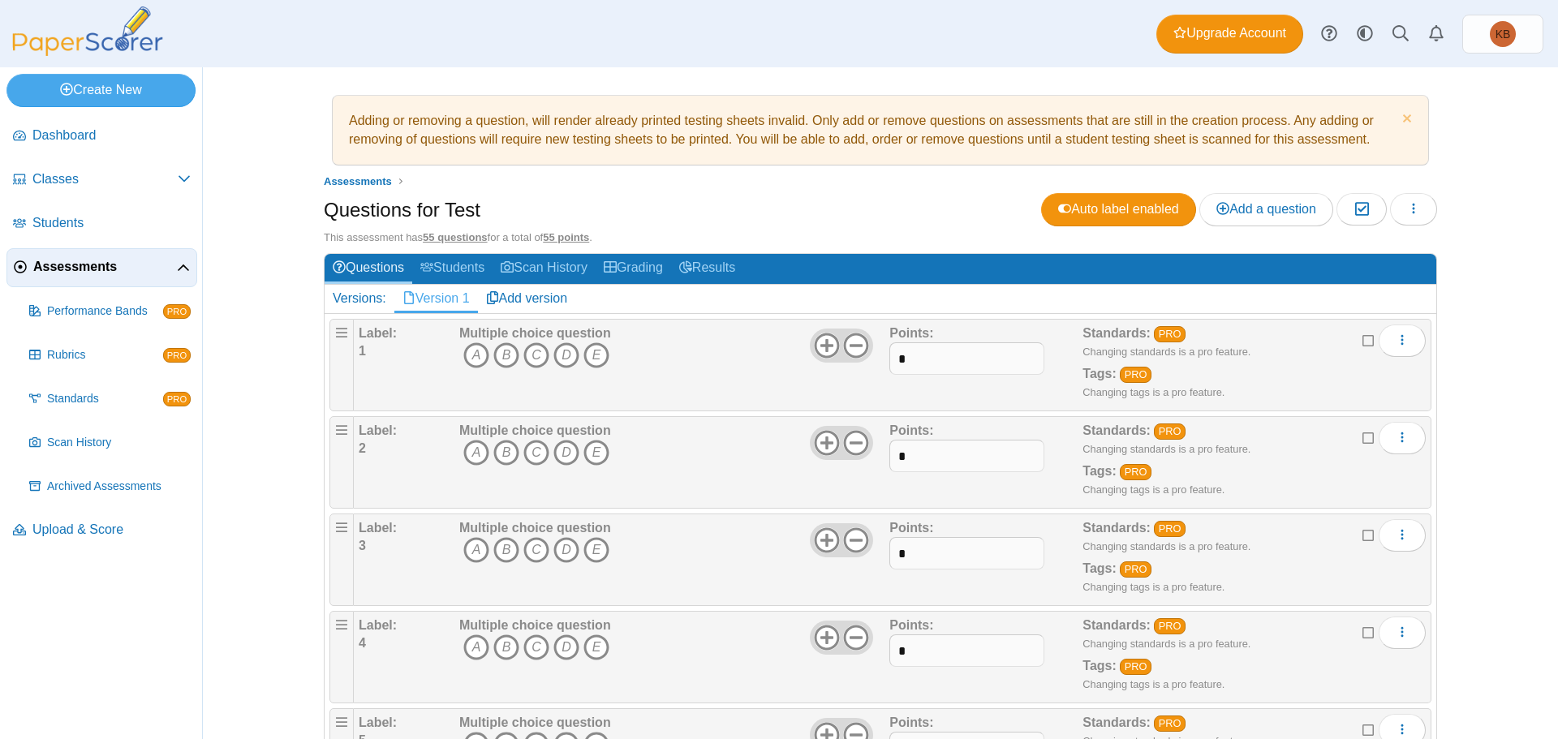
click at [365, 336] on b "Label:" at bounding box center [378, 333] width 38 height 14
click at [375, 347] on div "Label: 1" at bounding box center [407, 365] width 97 height 81
drag, startPoint x: 379, startPoint y: 343, endPoint x: 343, endPoint y: 338, distance: 36.8
click at [343, 338] on li "Label: 1 Multiple choice question A B C D E *" at bounding box center [881, 365] width 1102 height 93
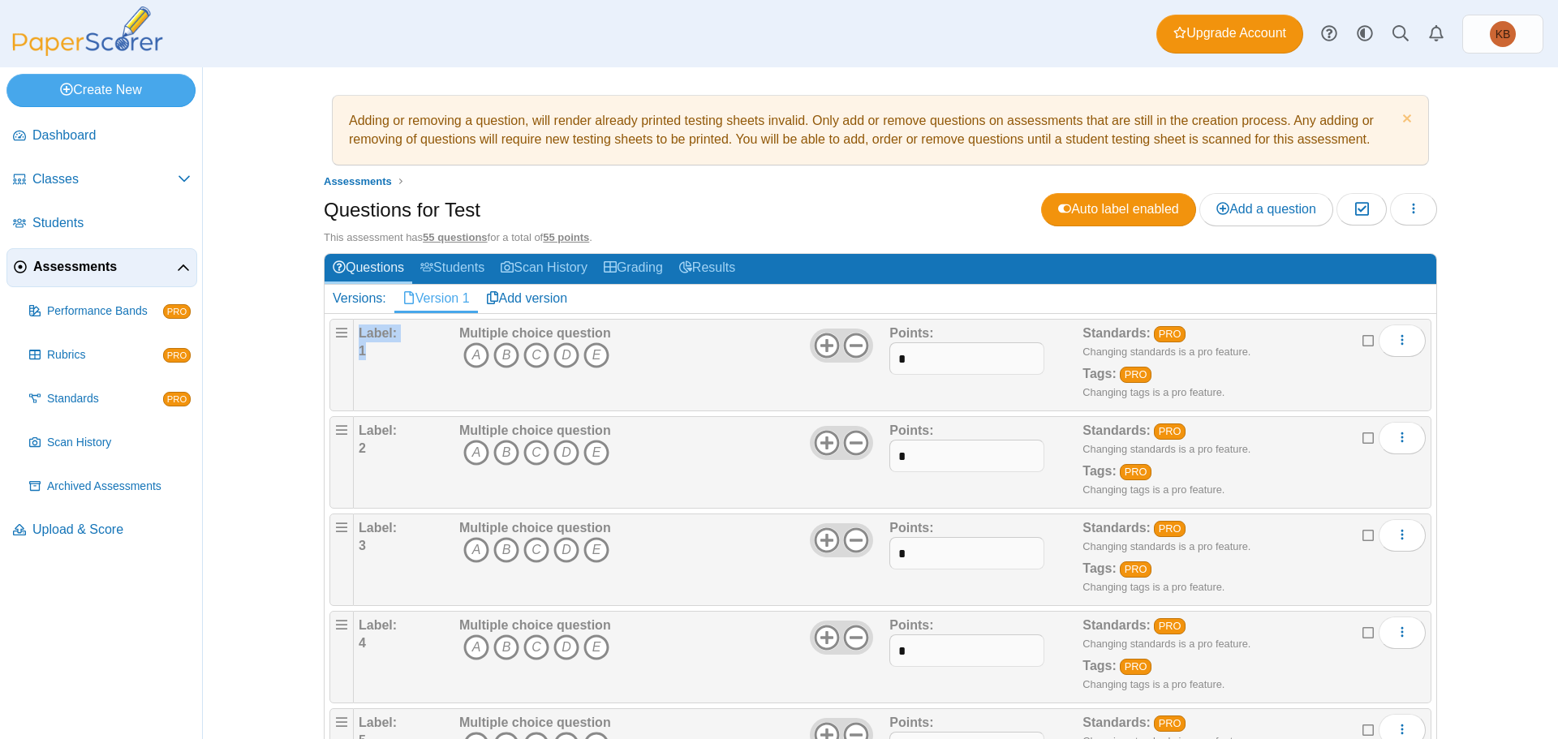
click at [386, 361] on div "Label: 1" at bounding box center [407, 365] width 97 height 81
click at [1411, 213] on icon "button" at bounding box center [1413, 208] width 13 height 13
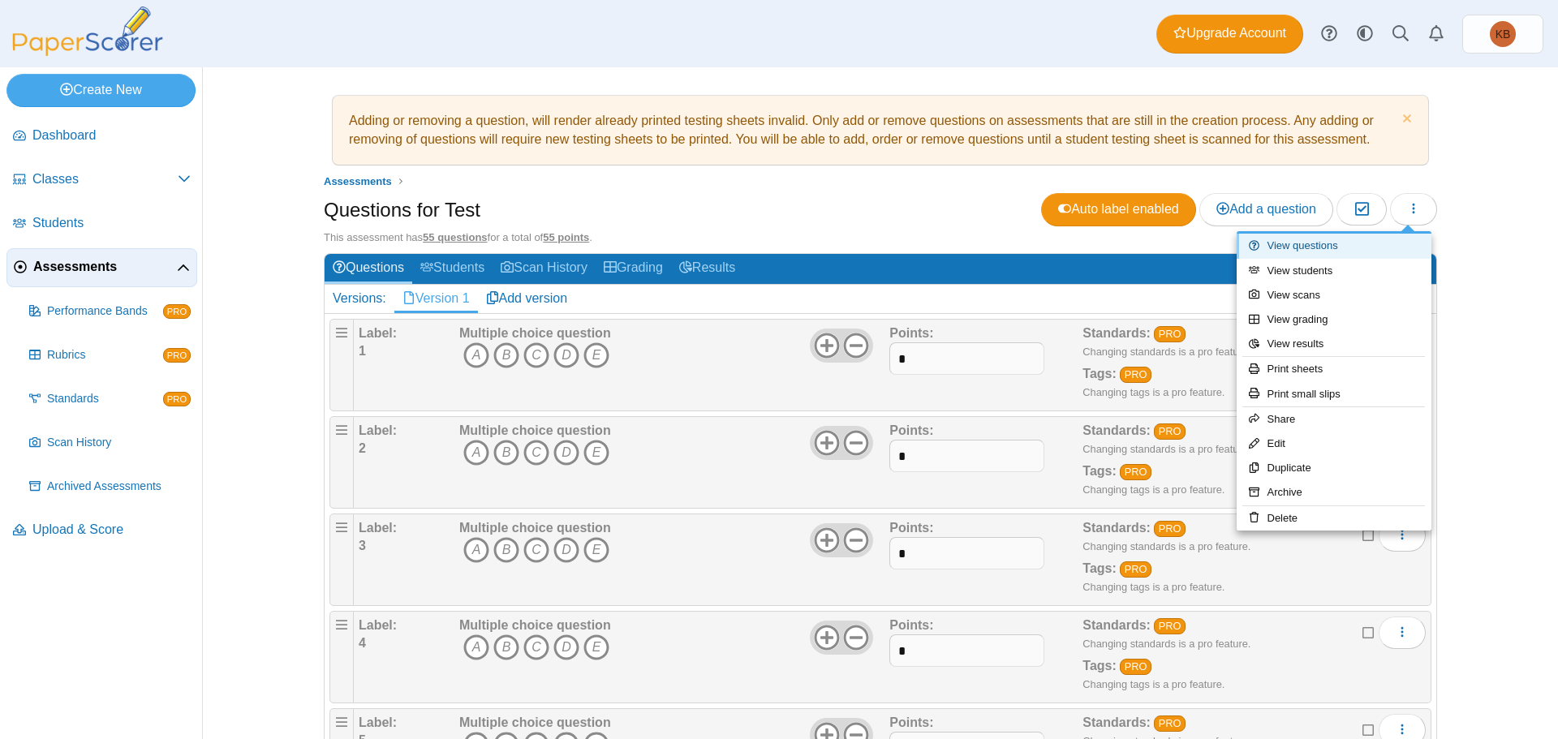
click at [1355, 252] on link "View questions" at bounding box center [1334, 246] width 195 height 24
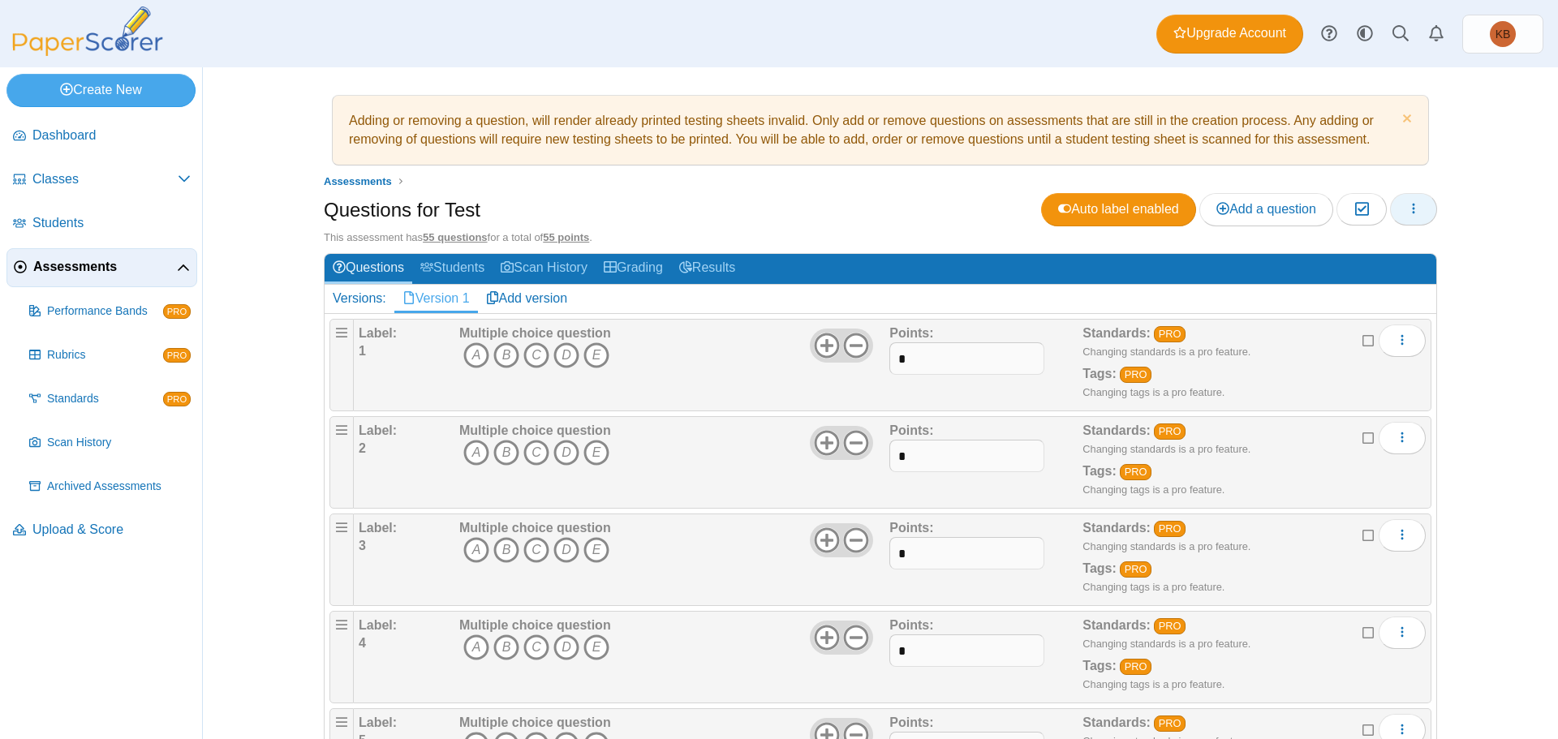
click at [1412, 207] on icon "button" at bounding box center [1413, 208] width 13 height 13
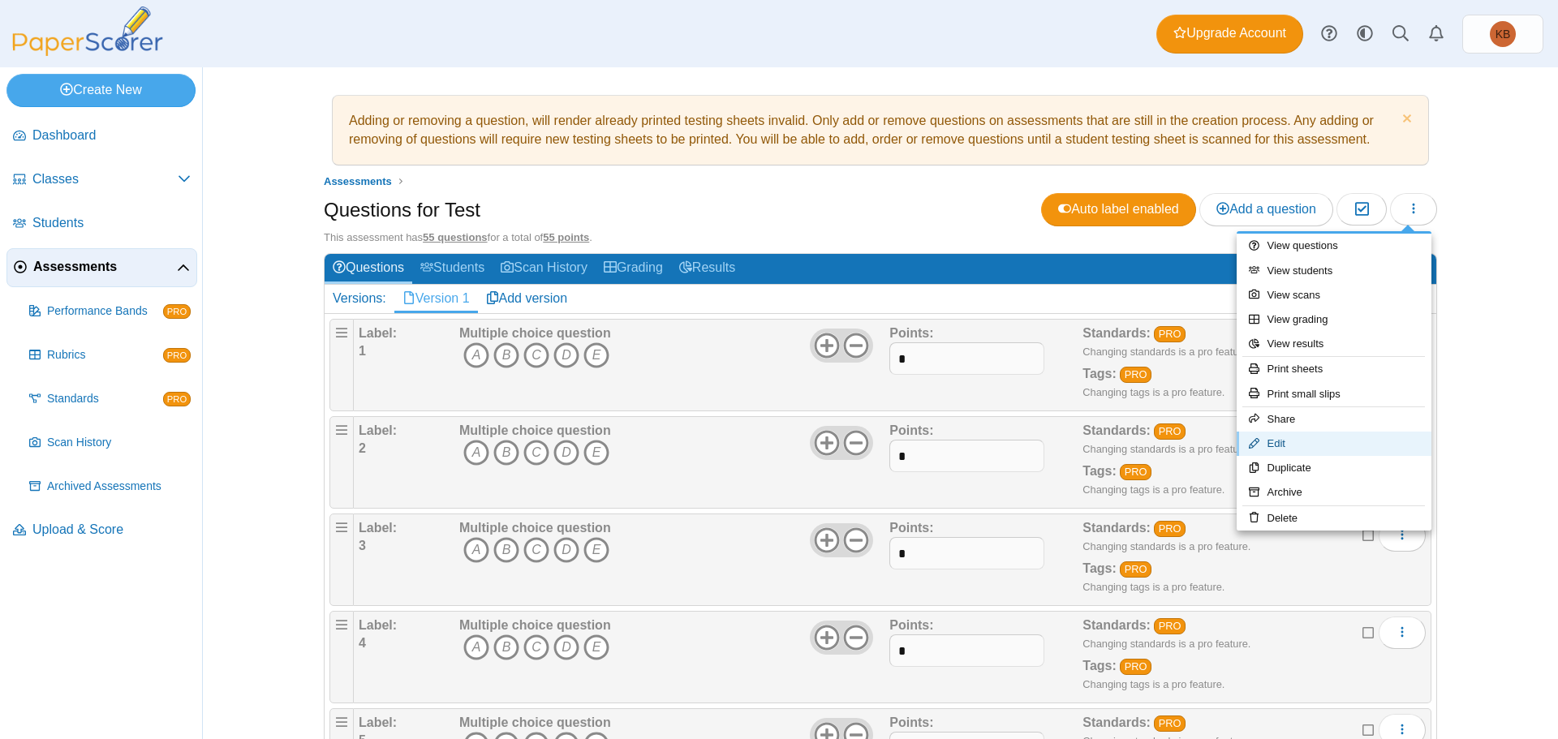
click at [1302, 453] on link "Edit" at bounding box center [1334, 444] width 195 height 24
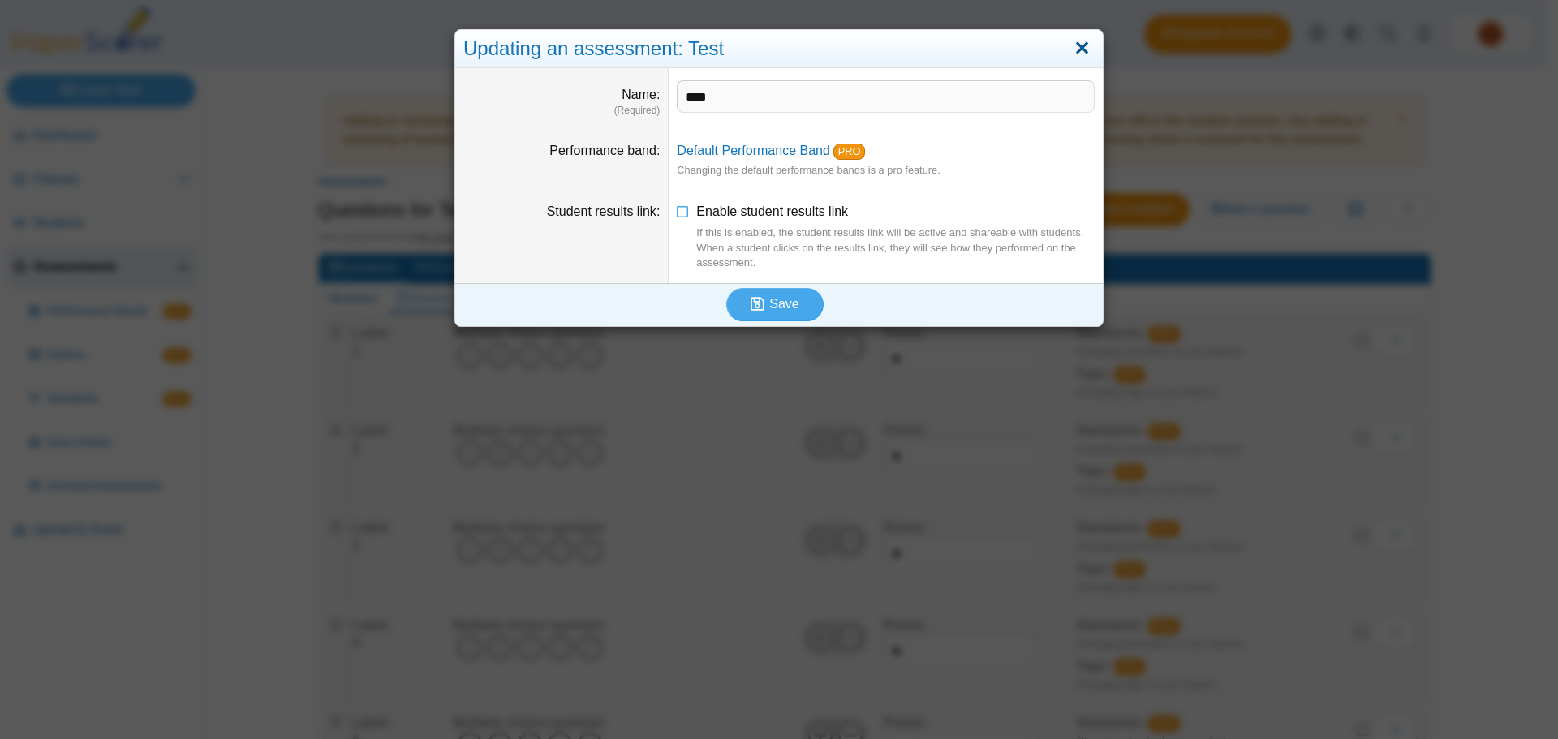
click at [1072, 48] on link "Close" at bounding box center [1082, 49] width 25 height 28
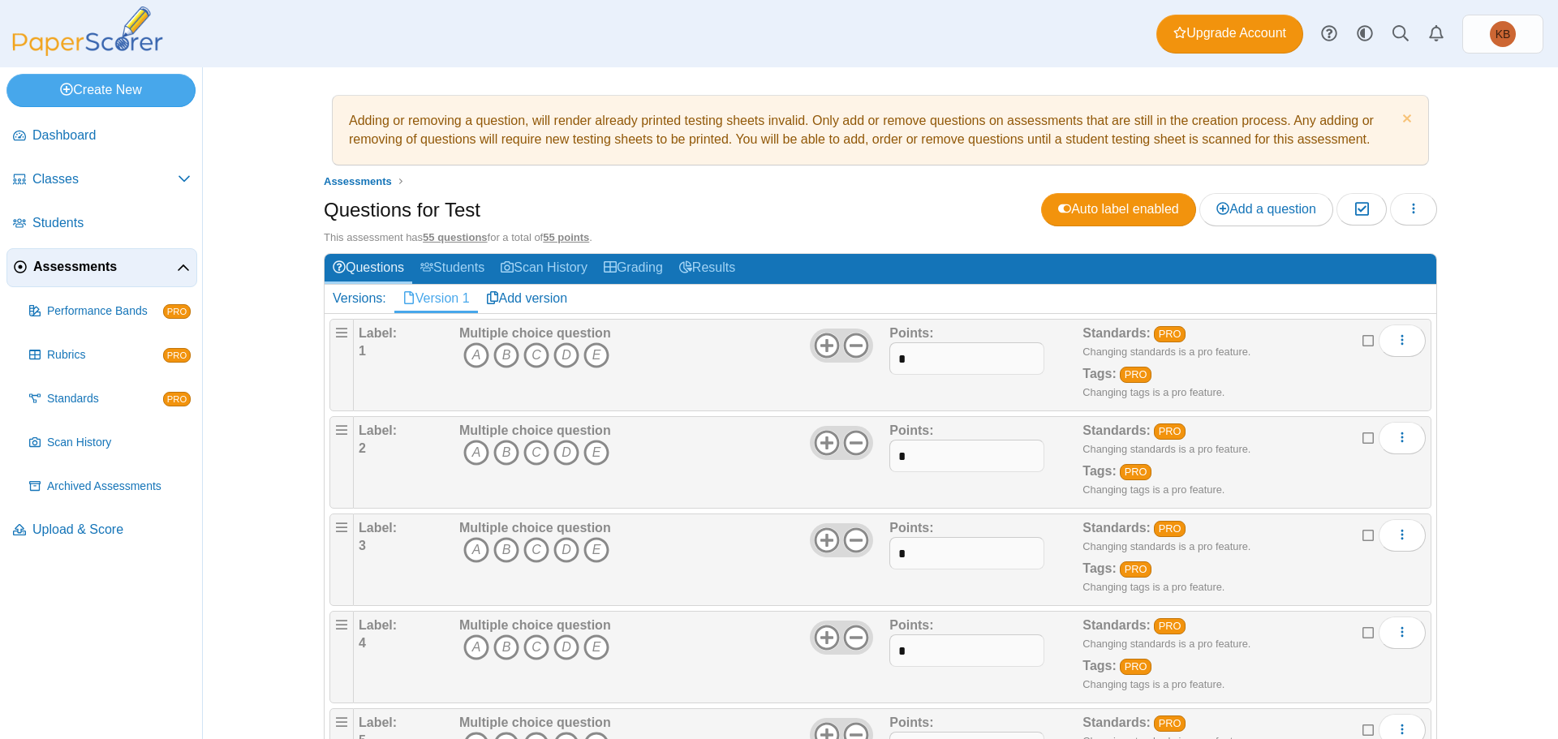
click at [366, 338] on b "Label:" at bounding box center [378, 333] width 38 height 14
click at [454, 256] on link "Students" at bounding box center [452, 269] width 80 height 30
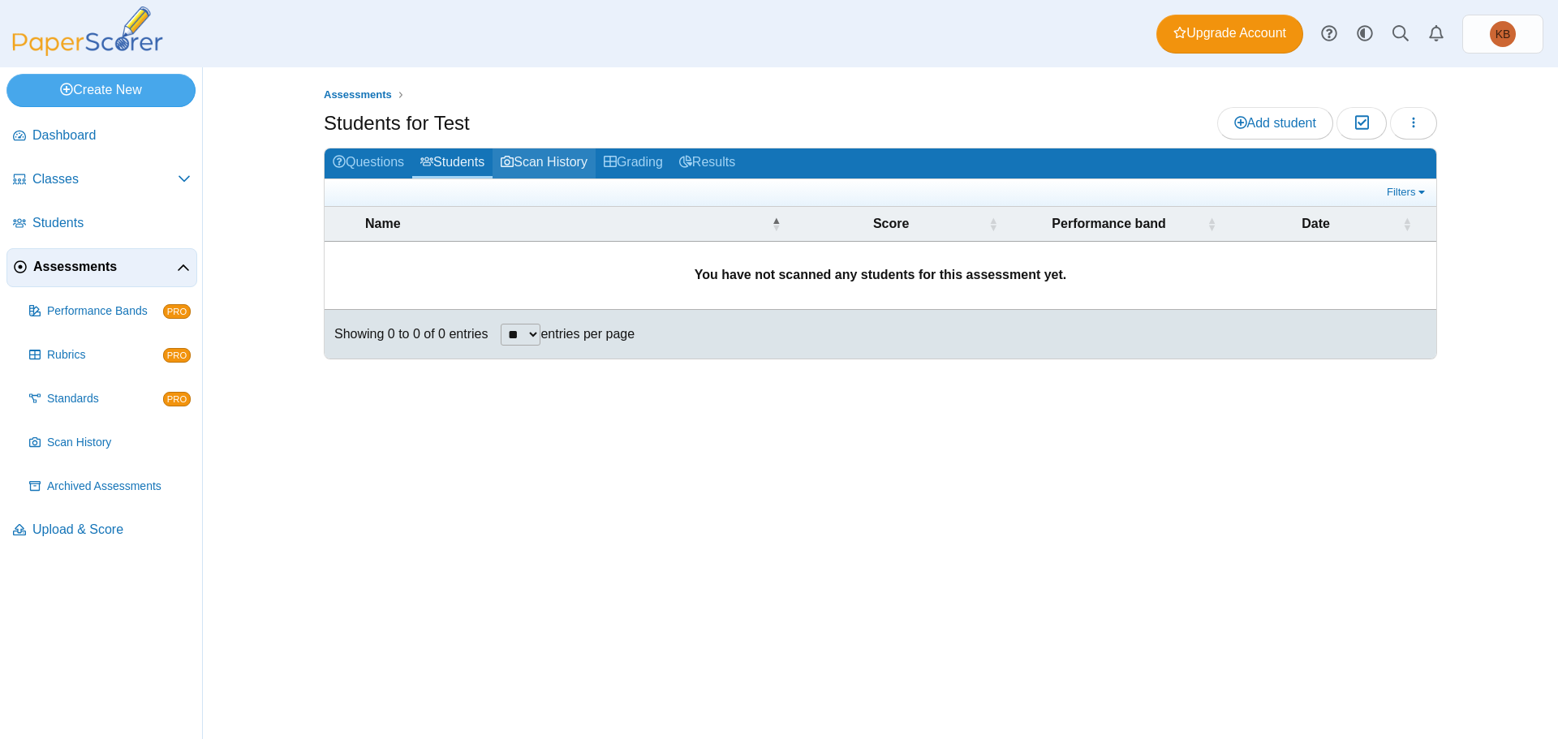
click at [526, 154] on link "Scan History" at bounding box center [544, 164] width 103 height 30
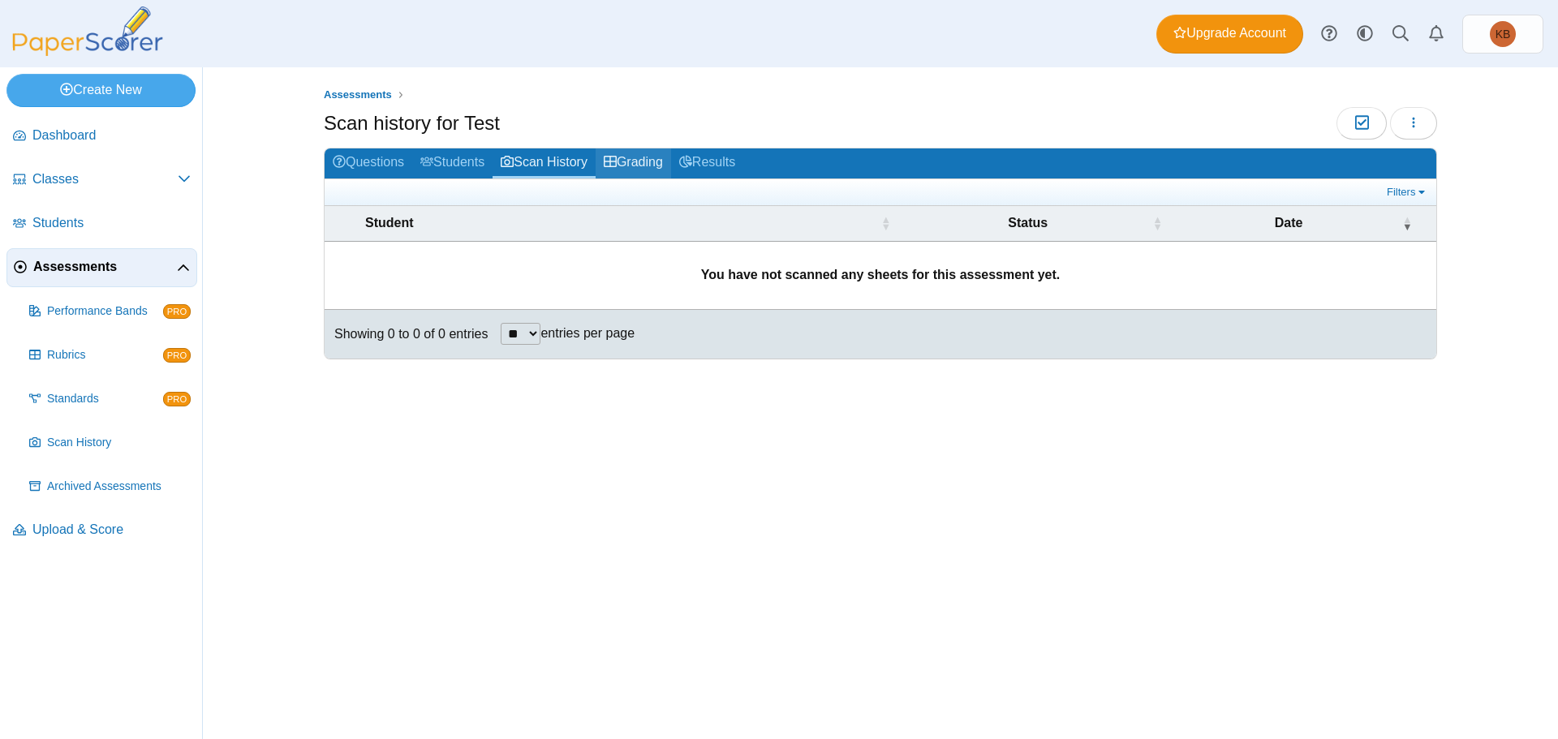
click at [653, 162] on link "Grading" at bounding box center [633, 164] width 75 height 30
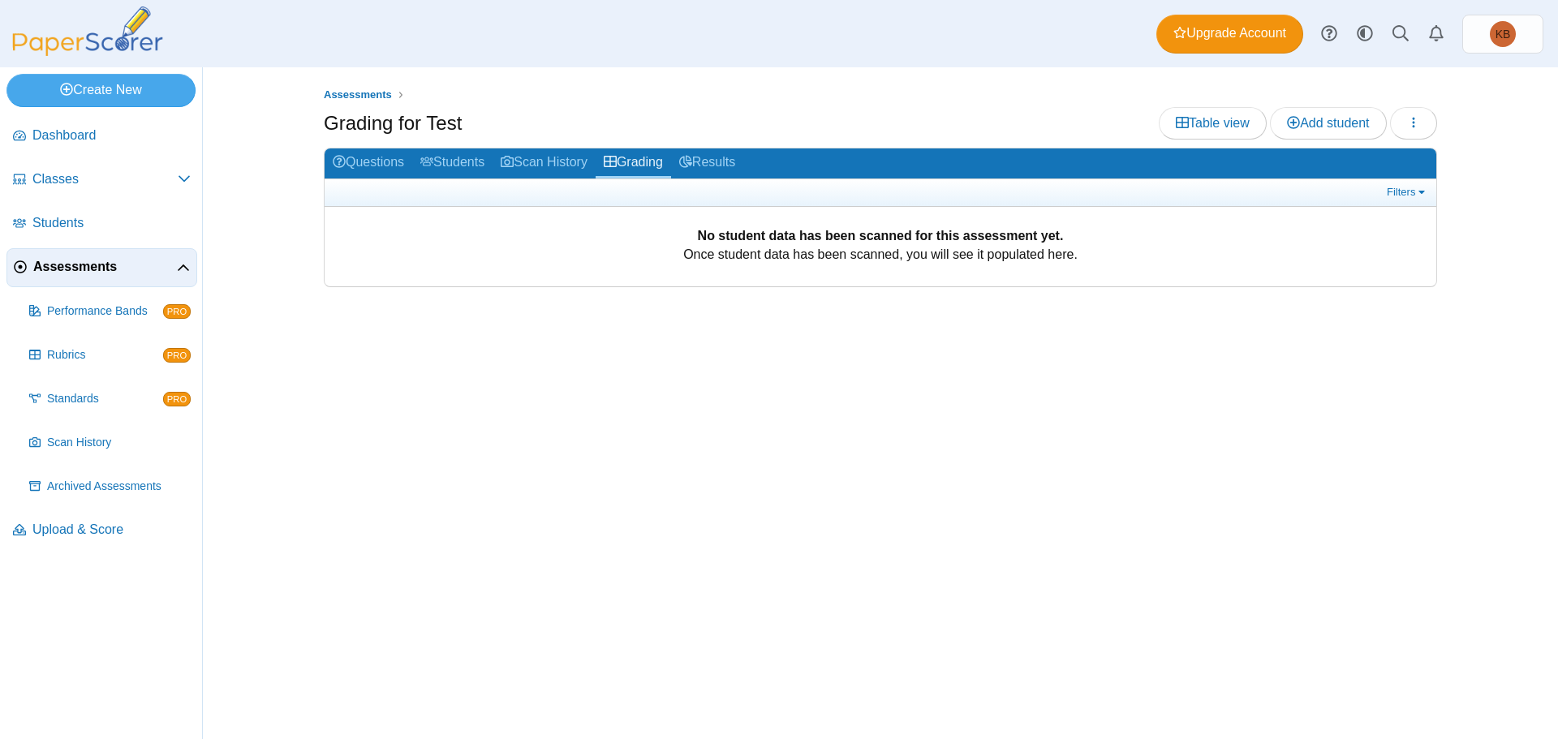
click at [709, 161] on link "Results" at bounding box center [707, 164] width 72 height 30
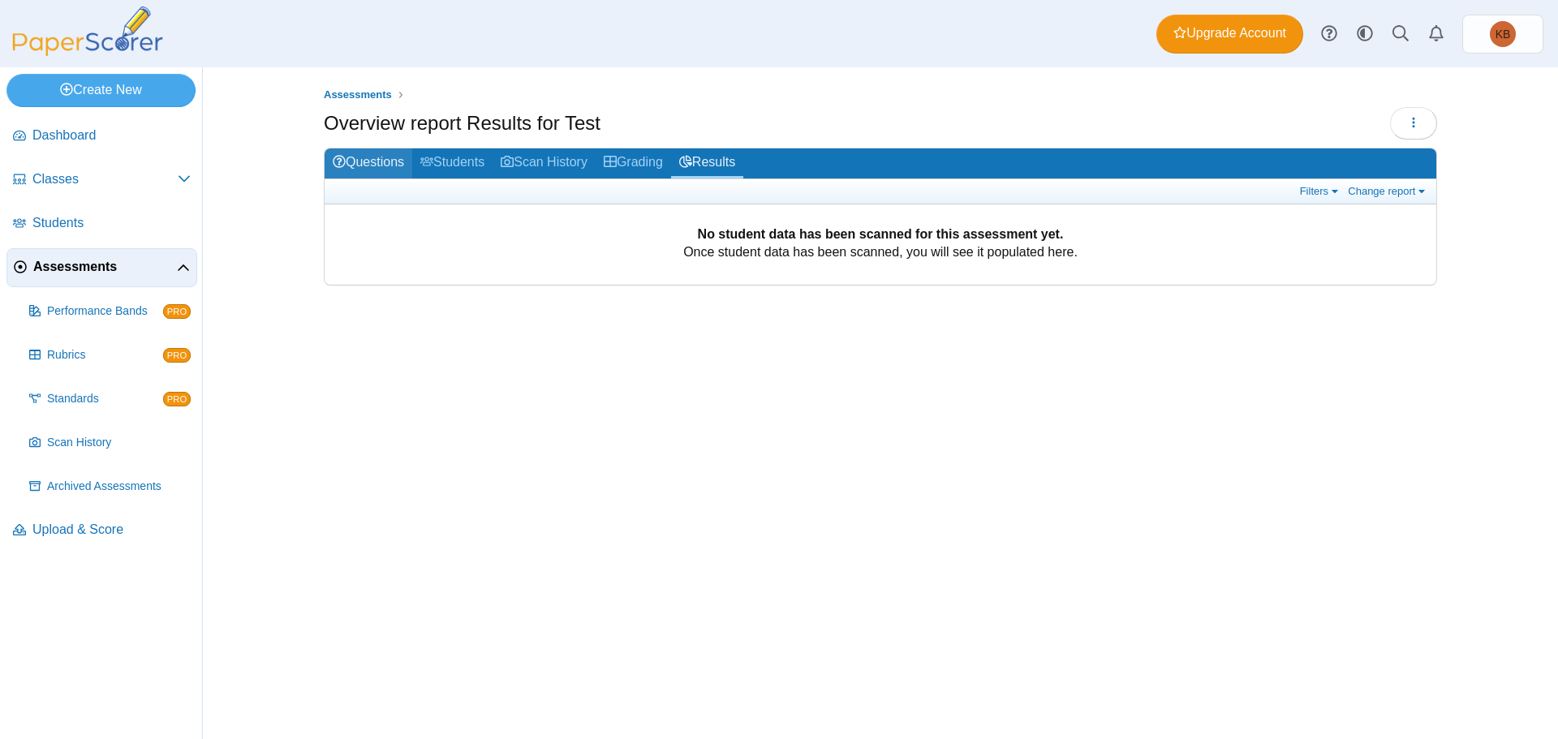
click at [390, 159] on link "Questions" at bounding box center [369, 164] width 88 height 30
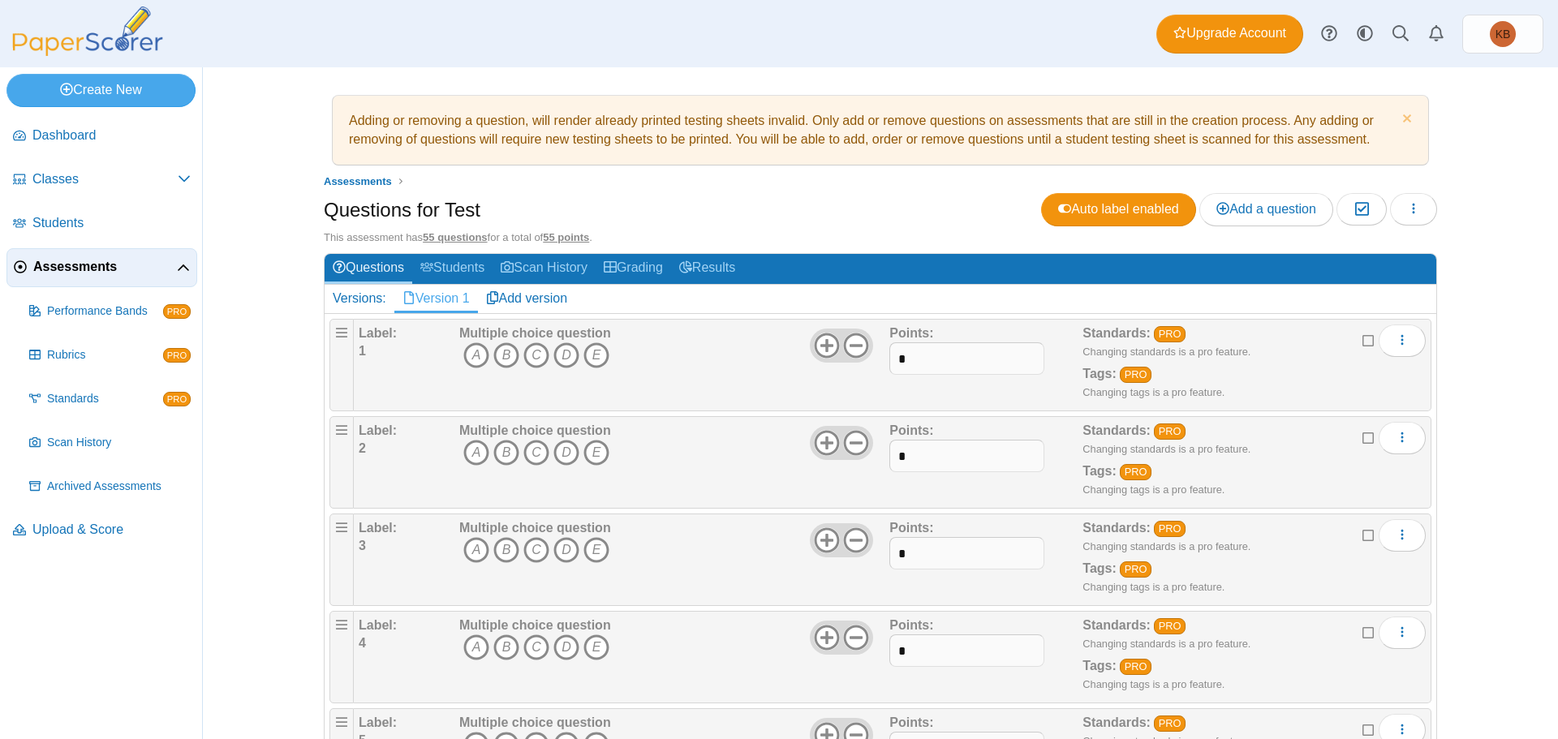
click at [368, 338] on b "Label:" at bounding box center [378, 333] width 38 height 14
click at [375, 357] on div "Label: 1" at bounding box center [407, 365] width 97 height 81
click at [515, 291] on link "Add version" at bounding box center [527, 299] width 98 height 28
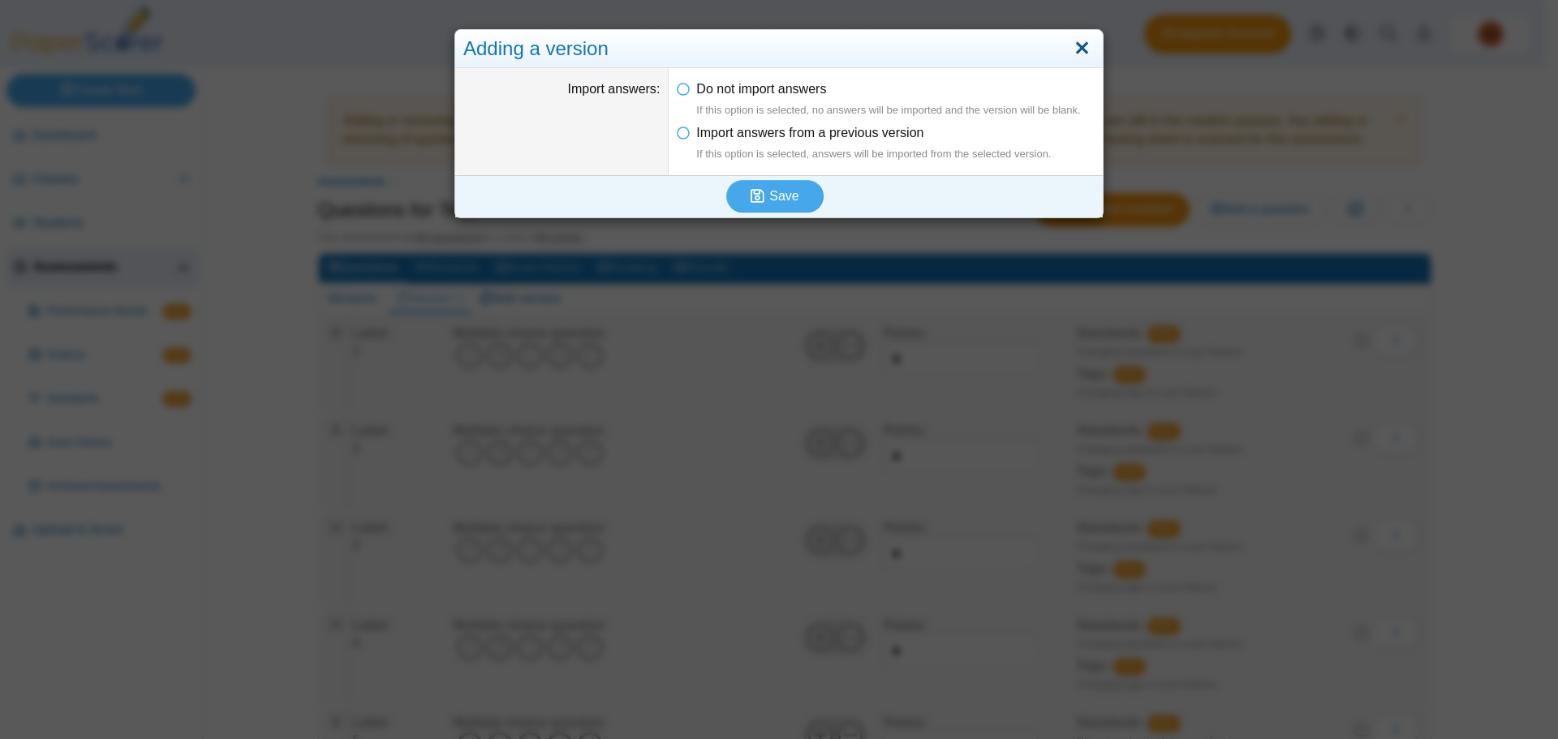
click at [1080, 50] on link "Close" at bounding box center [1082, 49] width 25 height 28
